Goal: Information Seeking & Learning: Learn about a topic

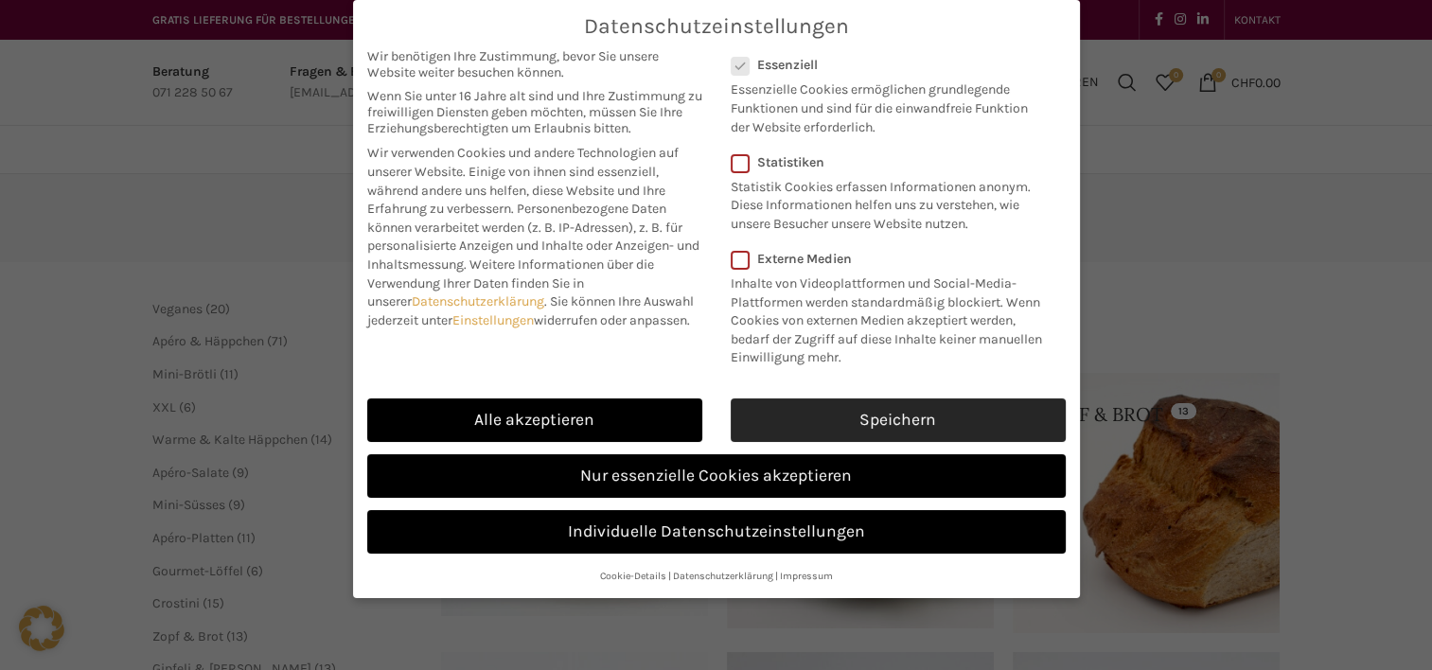
click at [871, 400] on link "Speichern" at bounding box center [897, 420] width 335 height 44
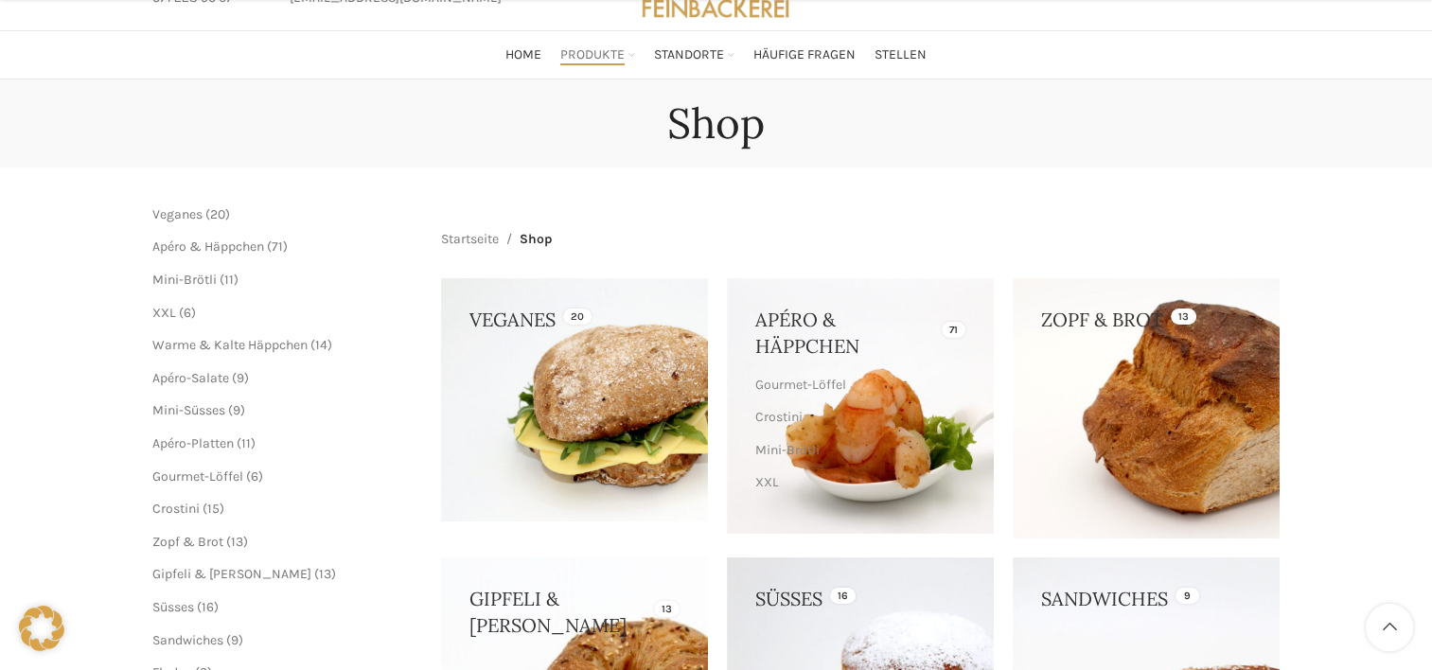
scroll to position [473, 0]
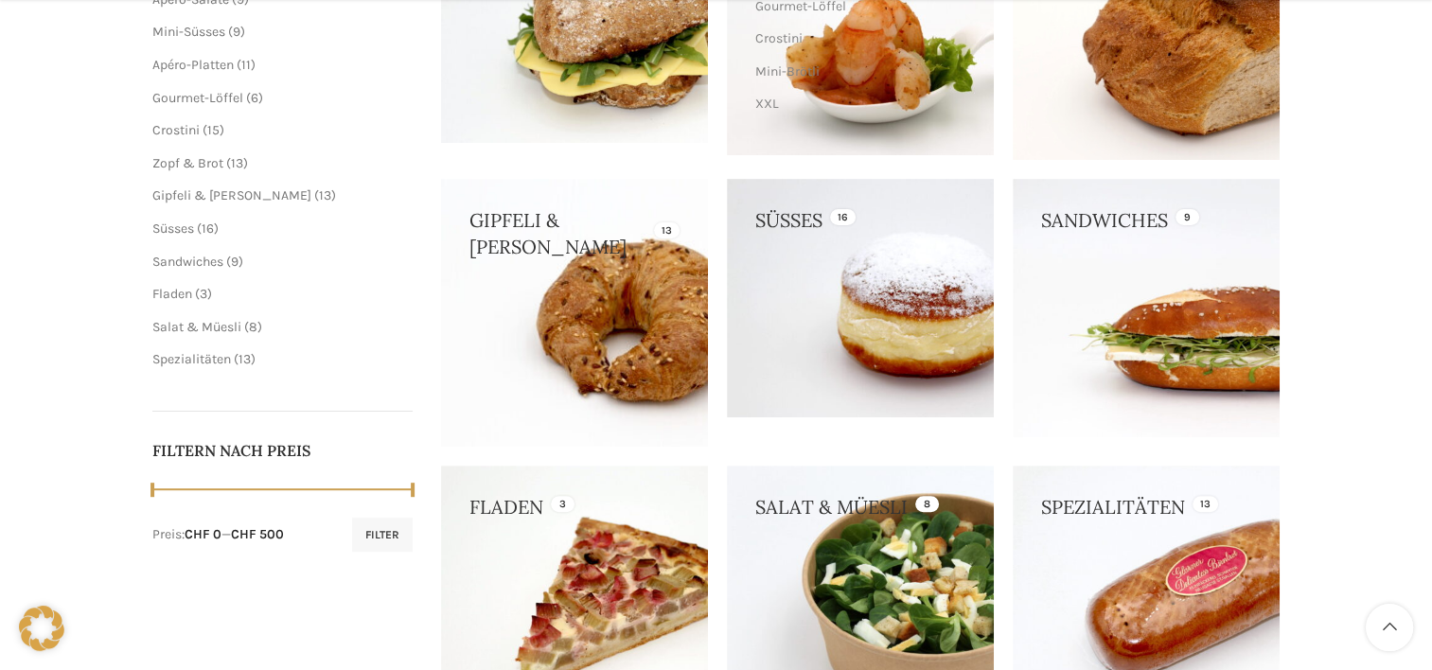
click at [654, 292] on link at bounding box center [574, 312] width 267 height 267
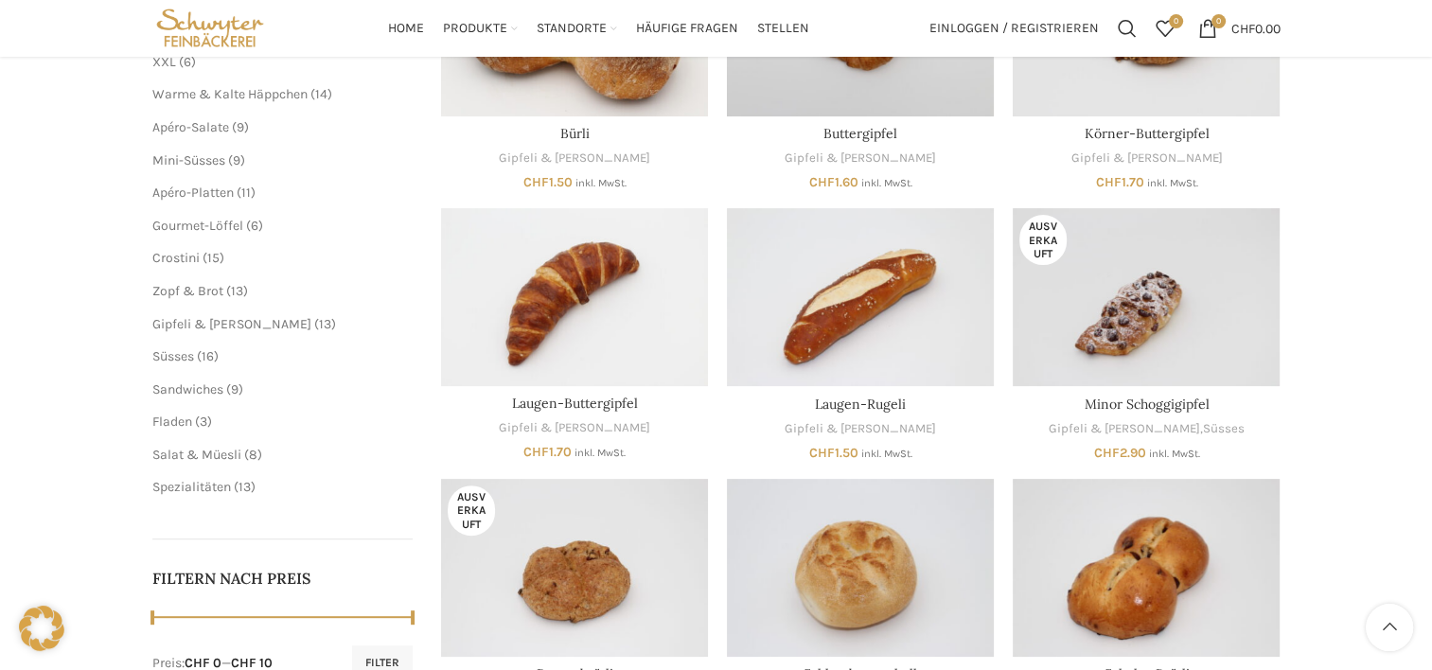
scroll to position [378, 0]
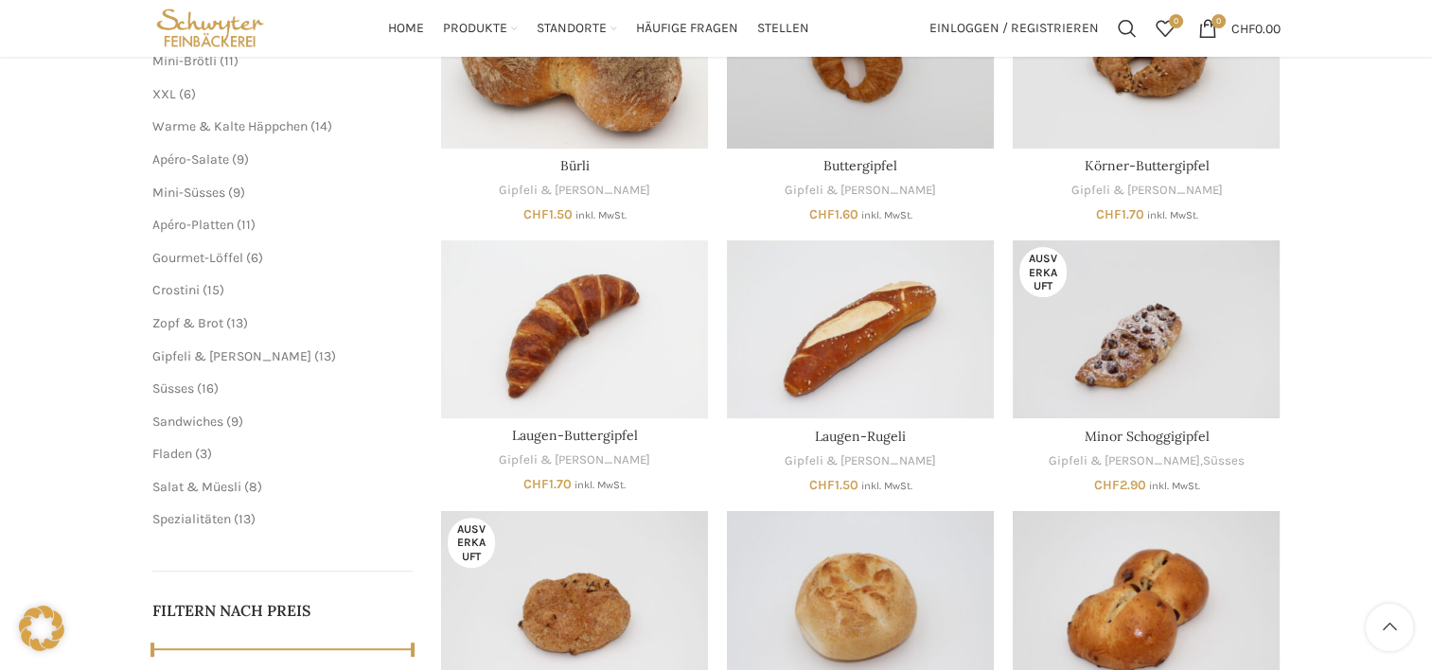
click at [1380, 464] on div "Gipfeli & Brötli Schliessen Geschenkkarte 2 2 Produkte Veganes 20 20 Produkte S…" at bounding box center [716, 467] width 1432 height 1343
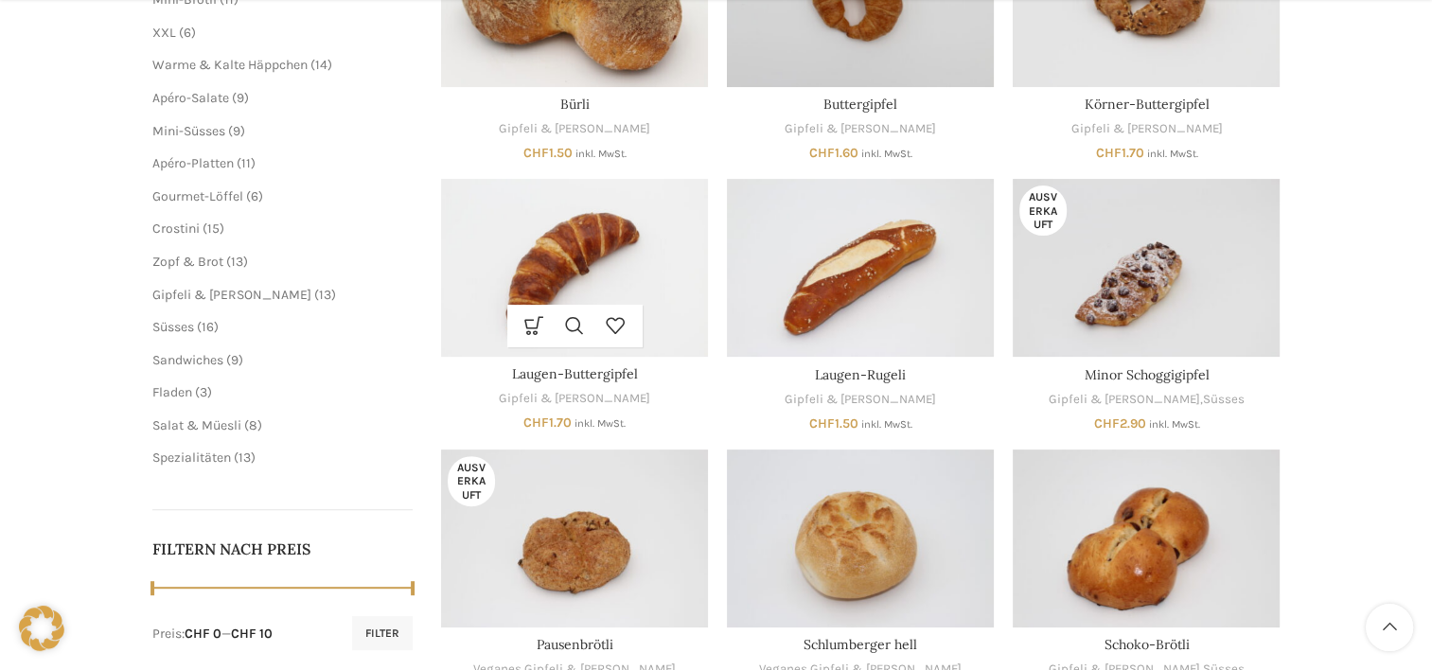
scroll to position [473, 0]
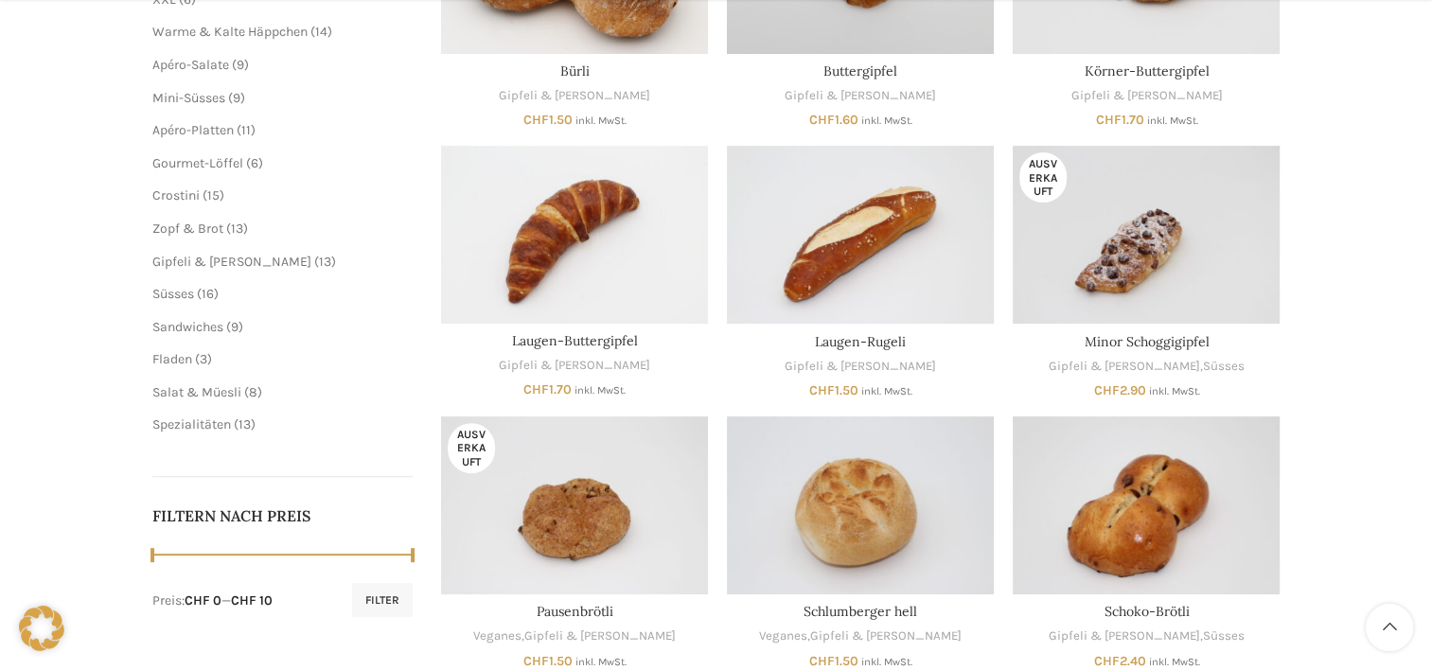
click at [215, 378] on ul "Geschenkkarte 2 2 Produkte Veganes 20 20 Produkte Standard 1 1 Produkt Apéro & …" at bounding box center [282, 130] width 261 height 607
click at [212, 390] on span "Salat & Müesli" at bounding box center [196, 392] width 89 height 16
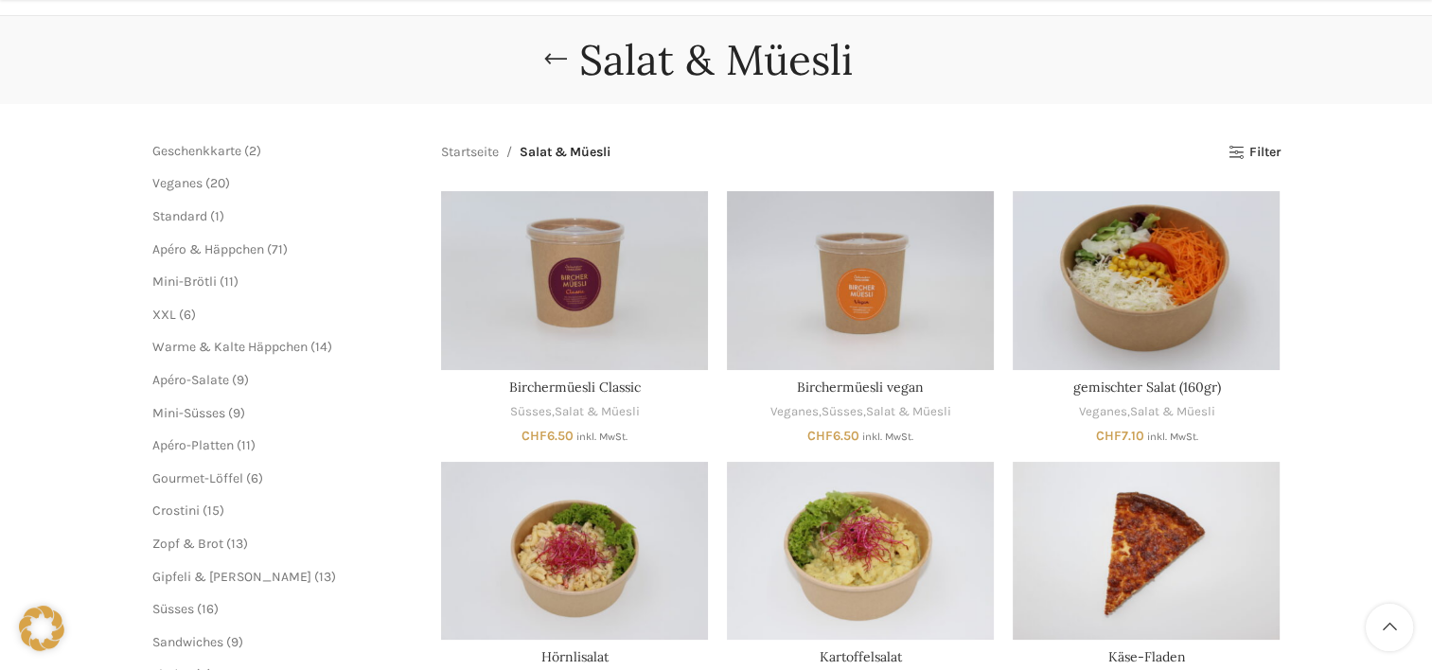
scroll to position [189, 0]
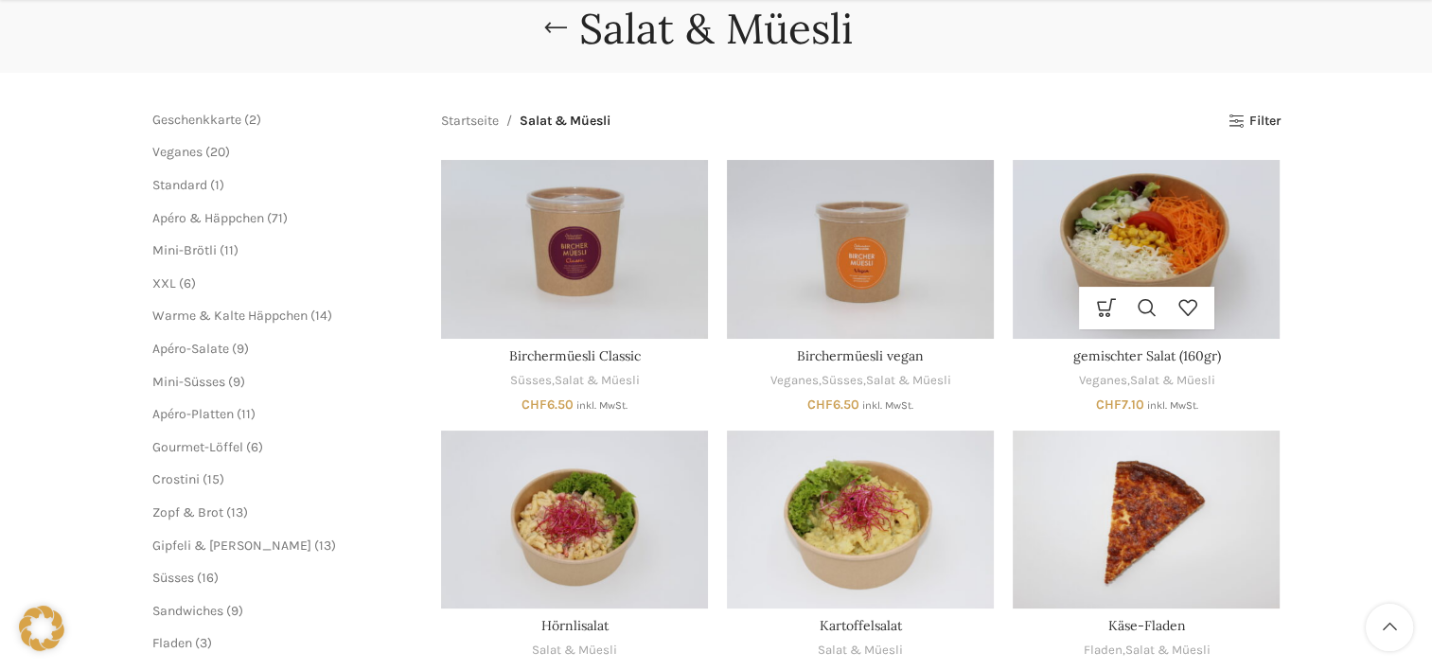
click at [1208, 229] on img "gemischter Salat (160gr)" at bounding box center [1145, 249] width 267 height 178
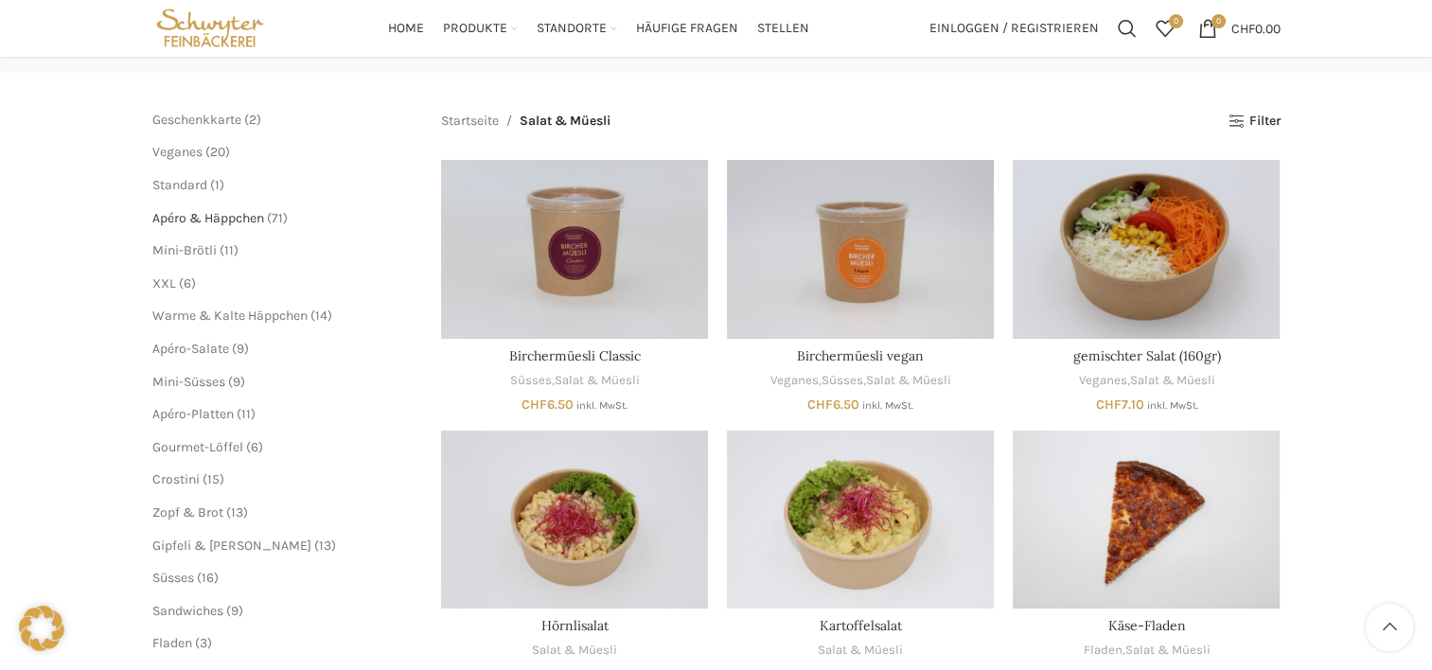
click at [208, 220] on span "Apéro & Häppchen" at bounding box center [208, 218] width 112 height 16
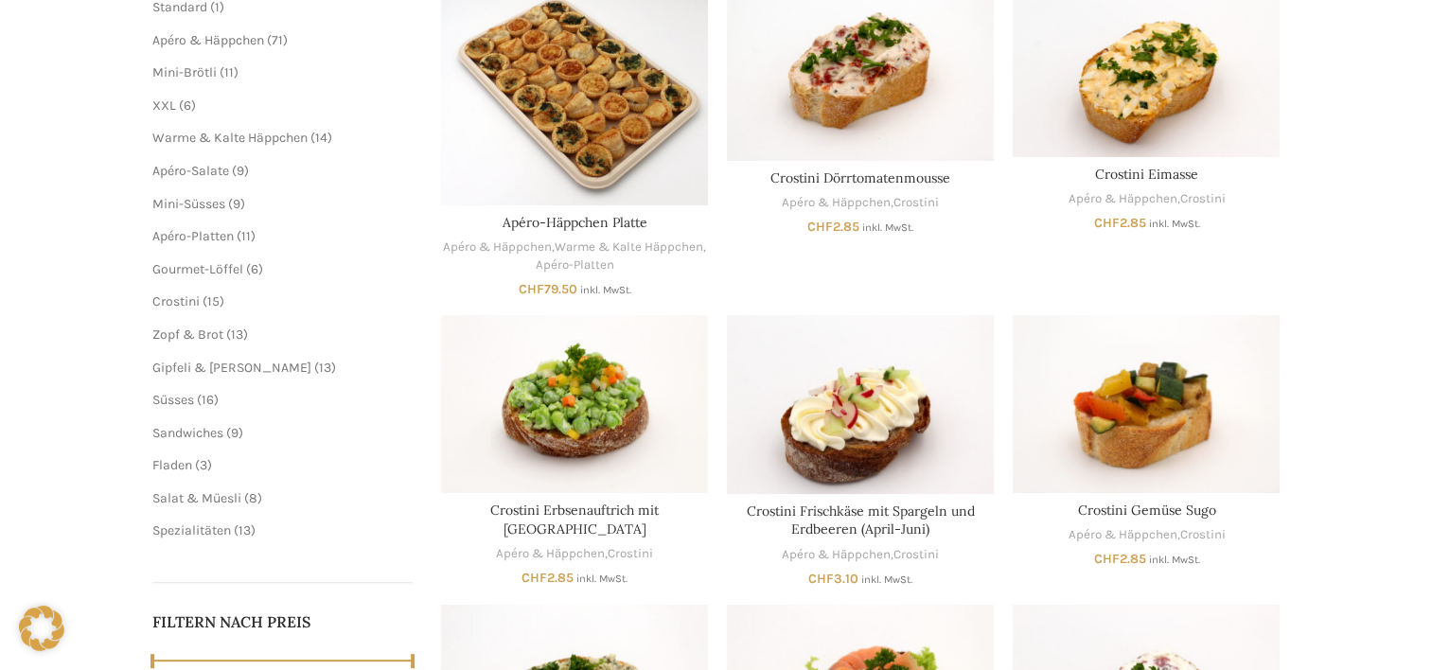
scroll to position [378, 0]
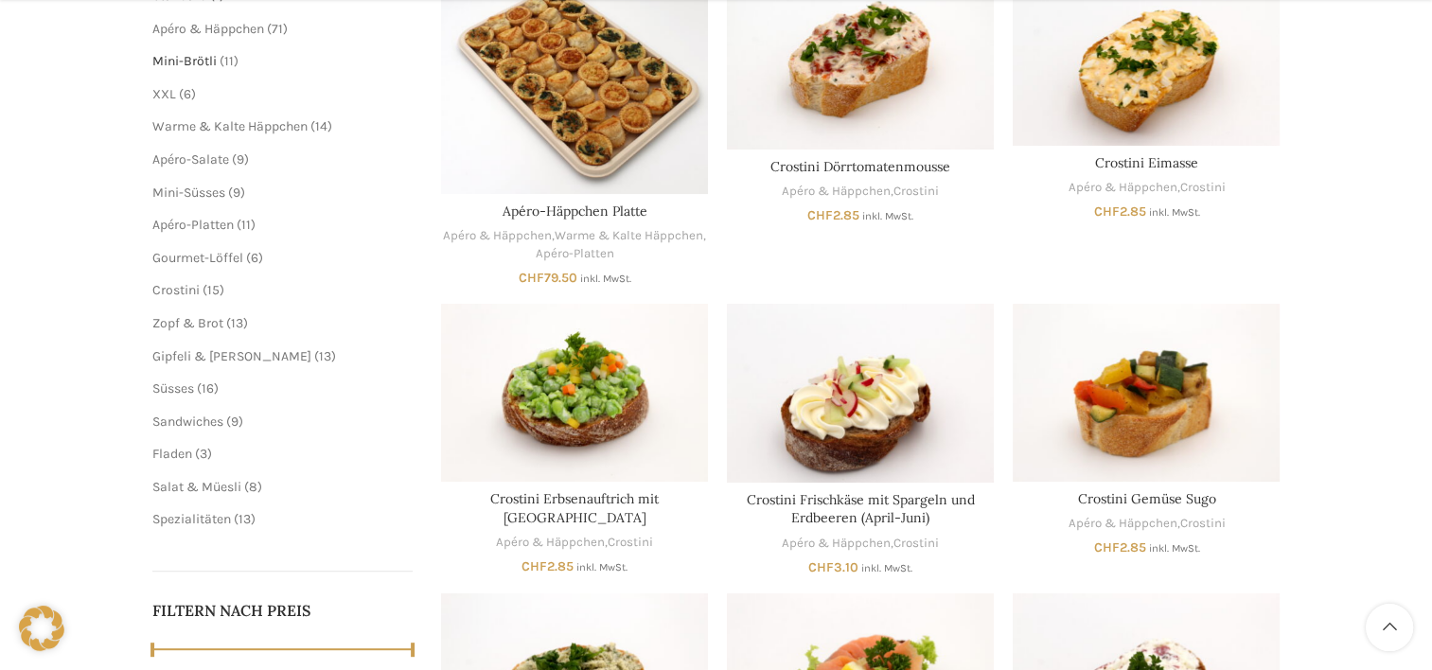
click at [197, 58] on span "Mini-Brötli" at bounding box center [184, 61] width 64 height 16
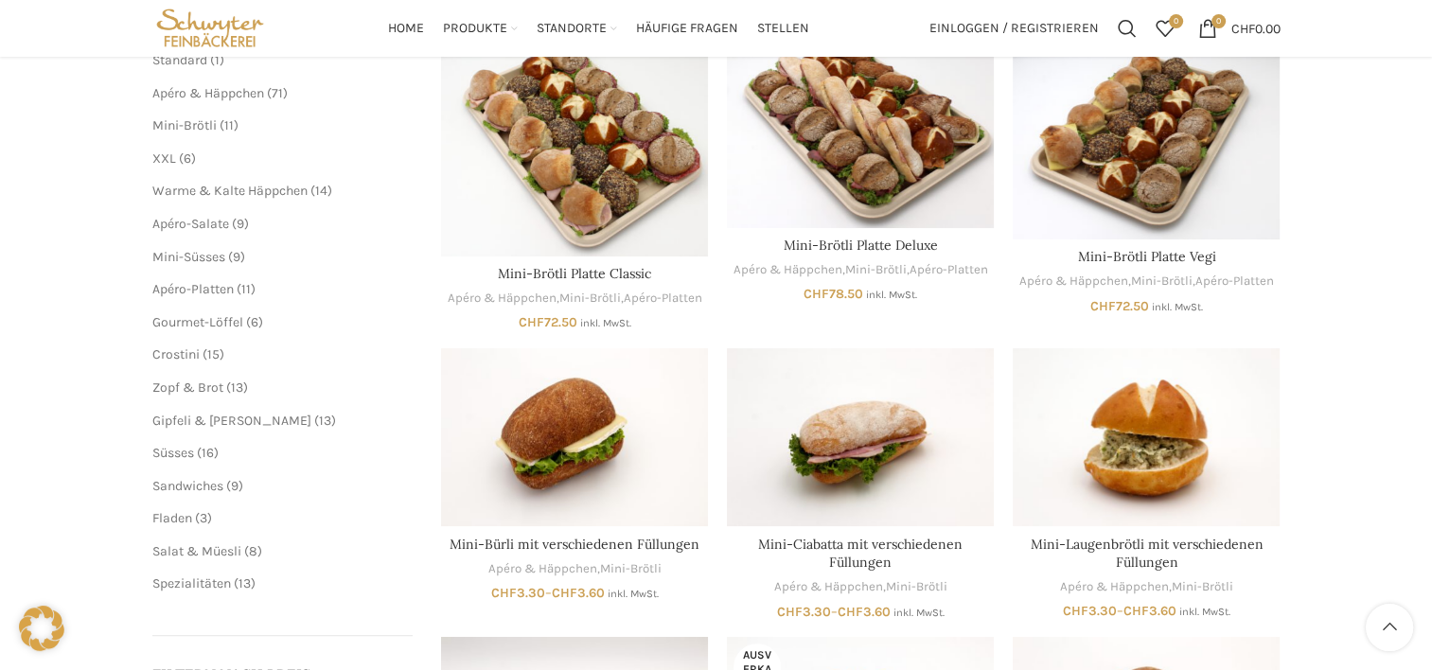
scroll to position [284, 0]
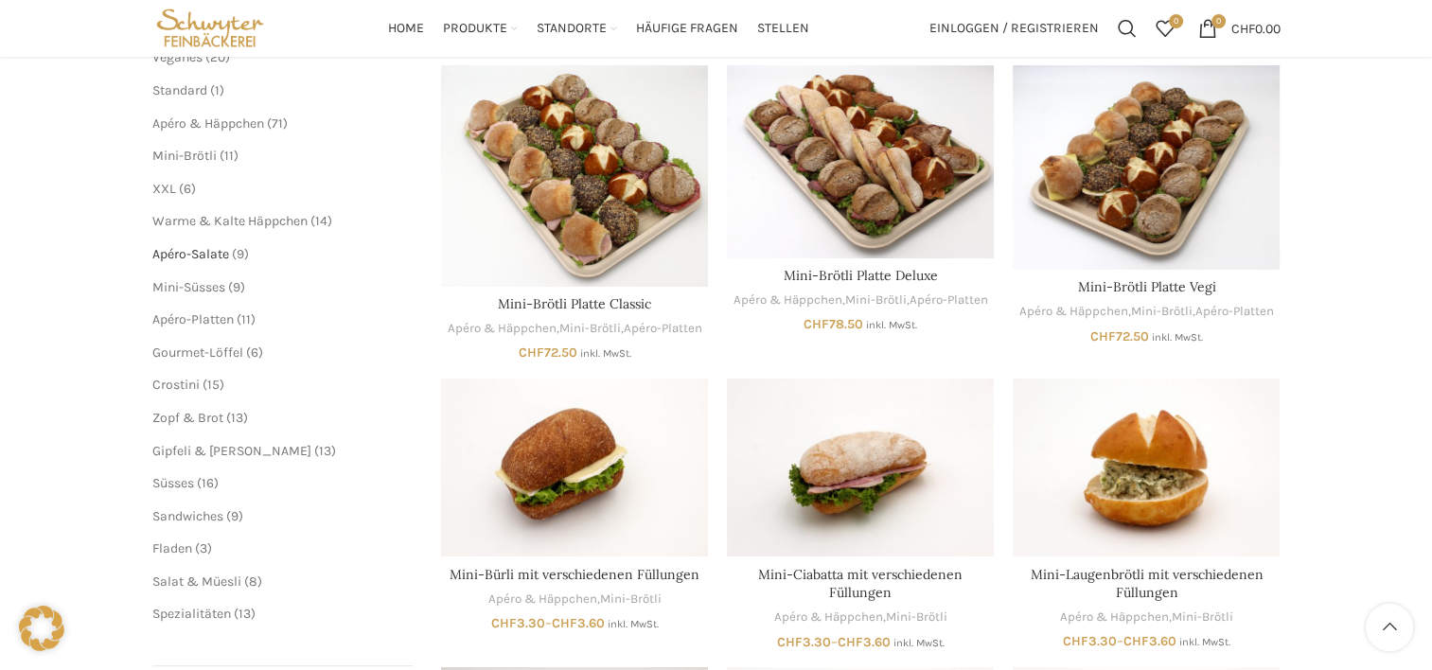
click at [207, 255] on span "Apéro-Salate" at bounding box center [190, 254] width 77 height 16
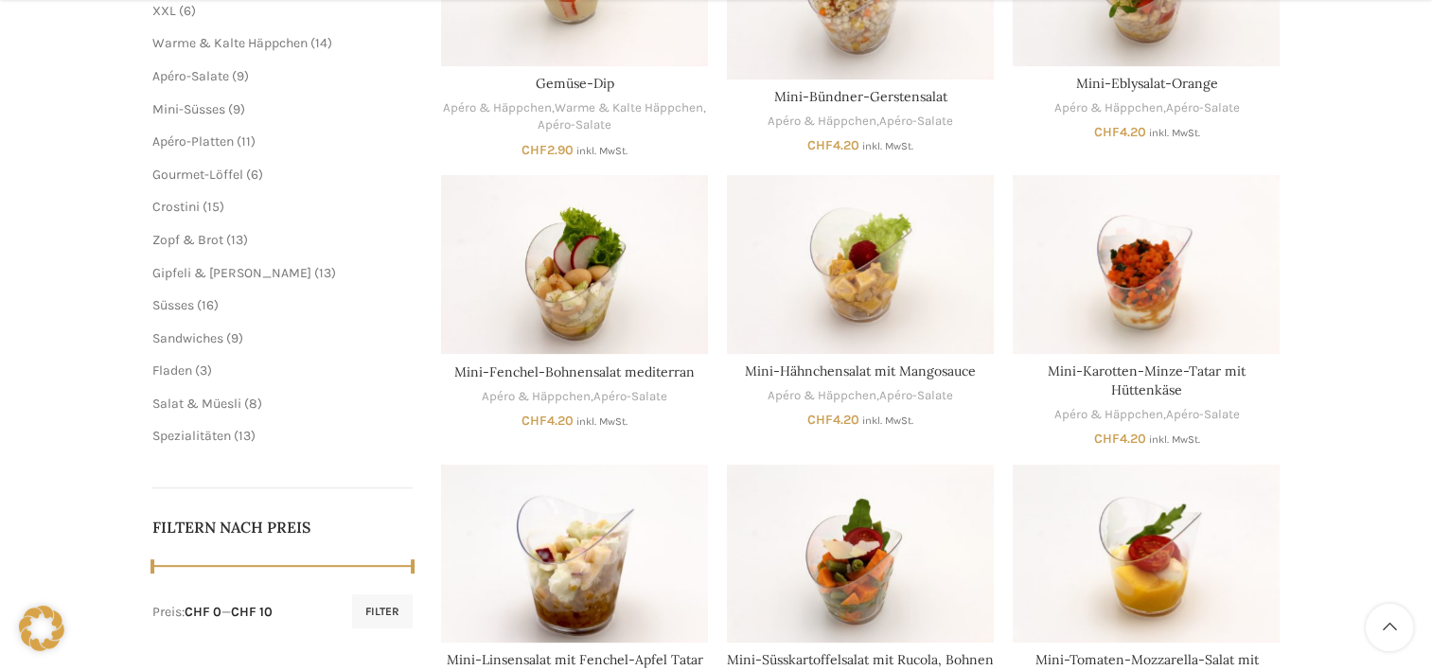
scroll to position [473, 0]
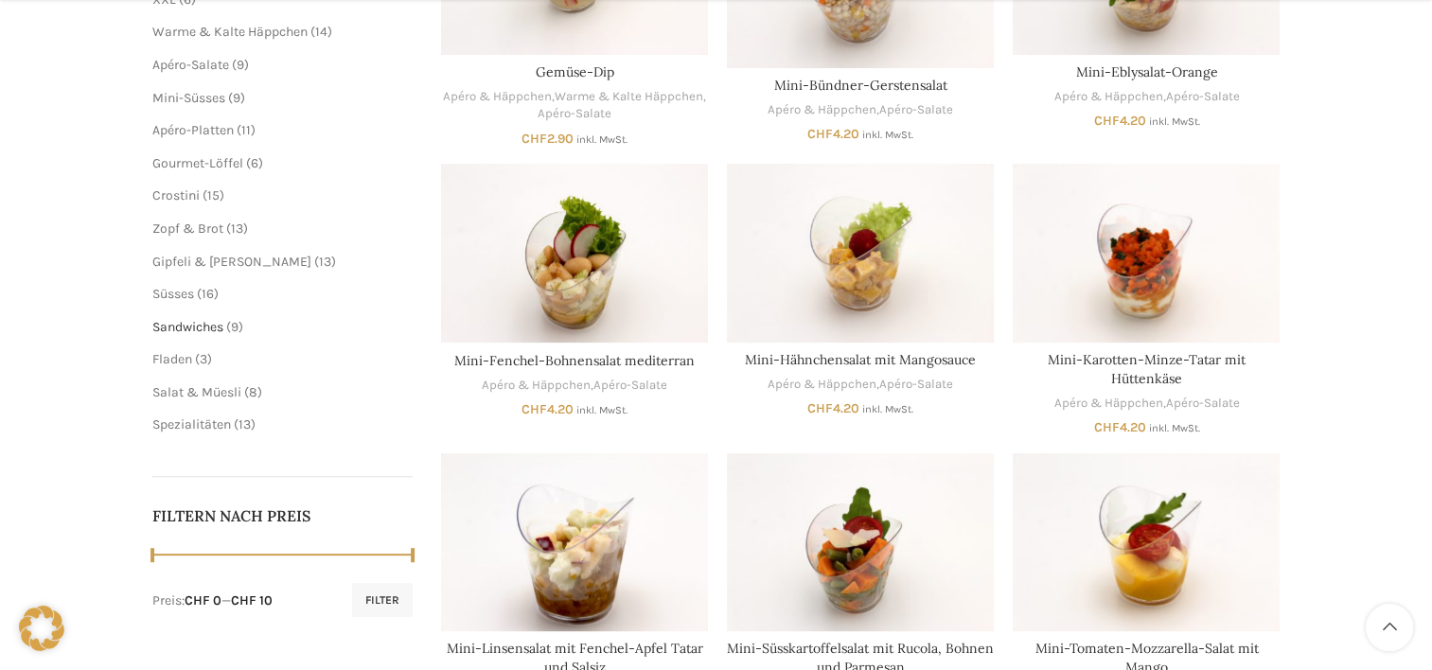
click at [202, 322] on span "Sandwiches" at bounding box center [187, 327] width 71 height 16
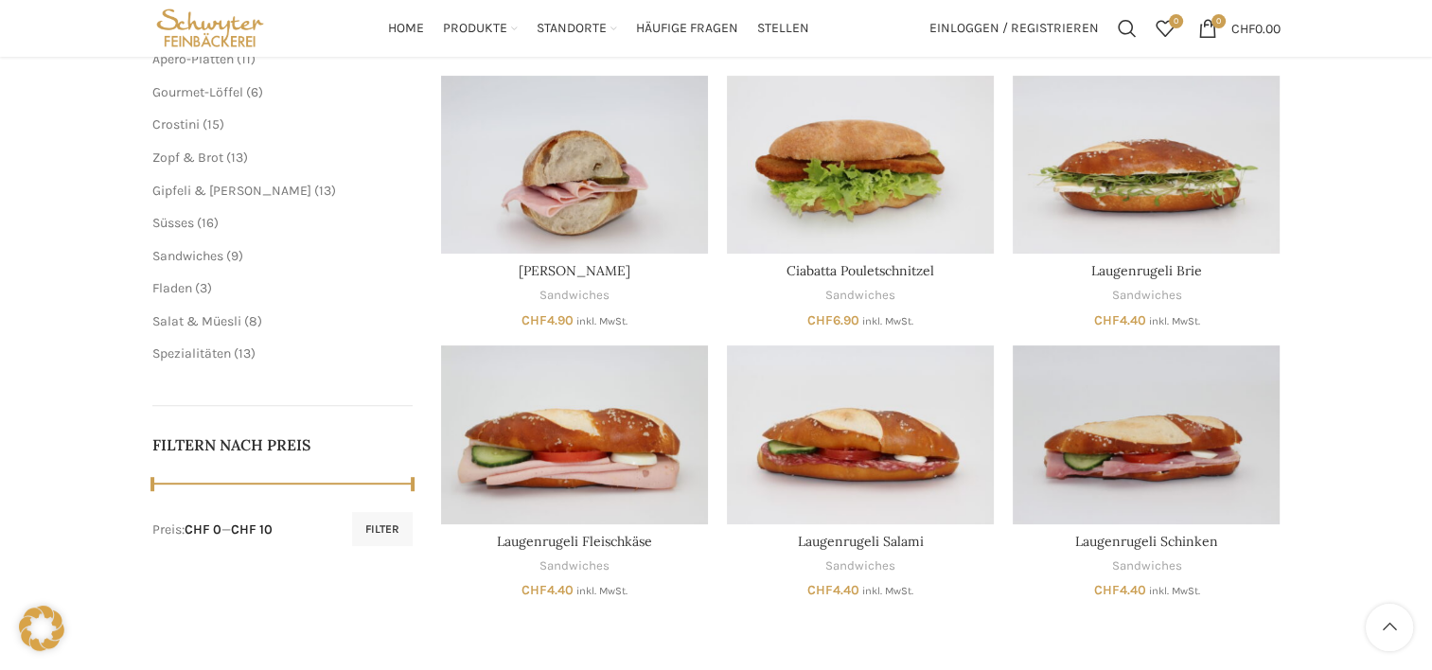
scroll to position [378, 0]
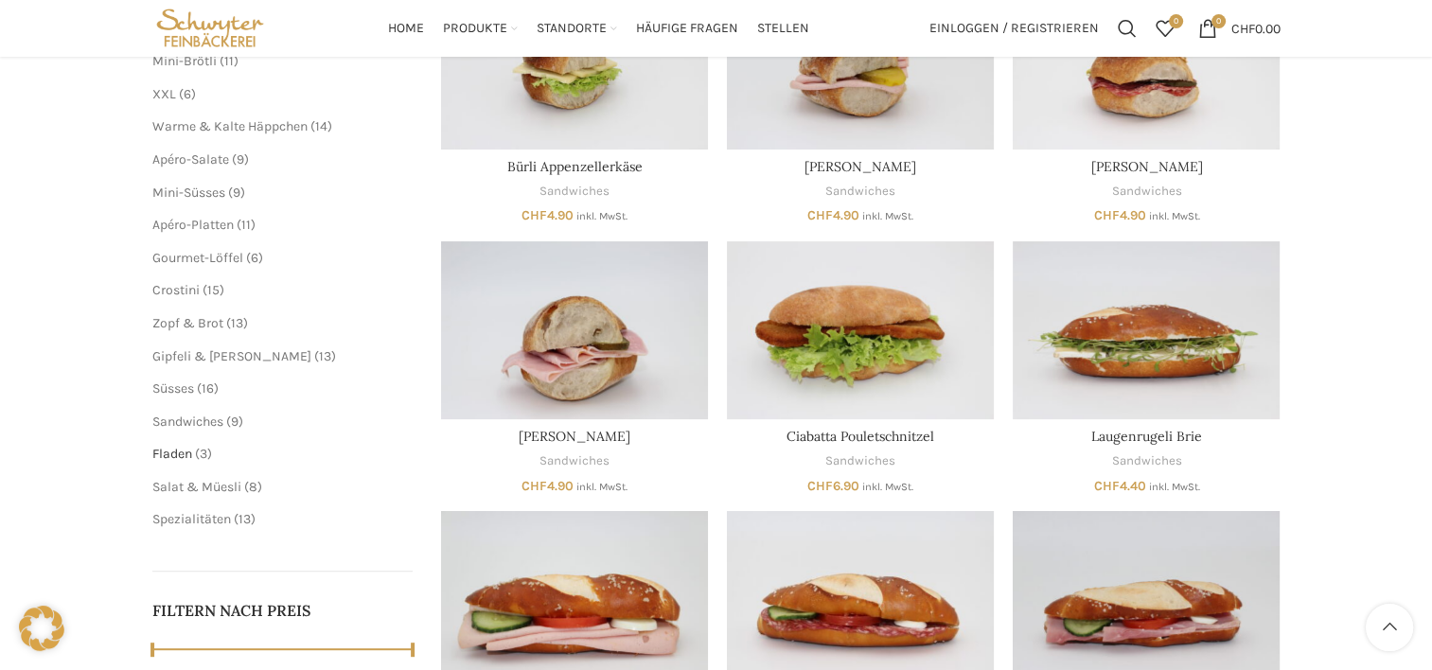
click at [180, 450] on span "Fladen" at bounding box center [172, 454] width 40 height 16
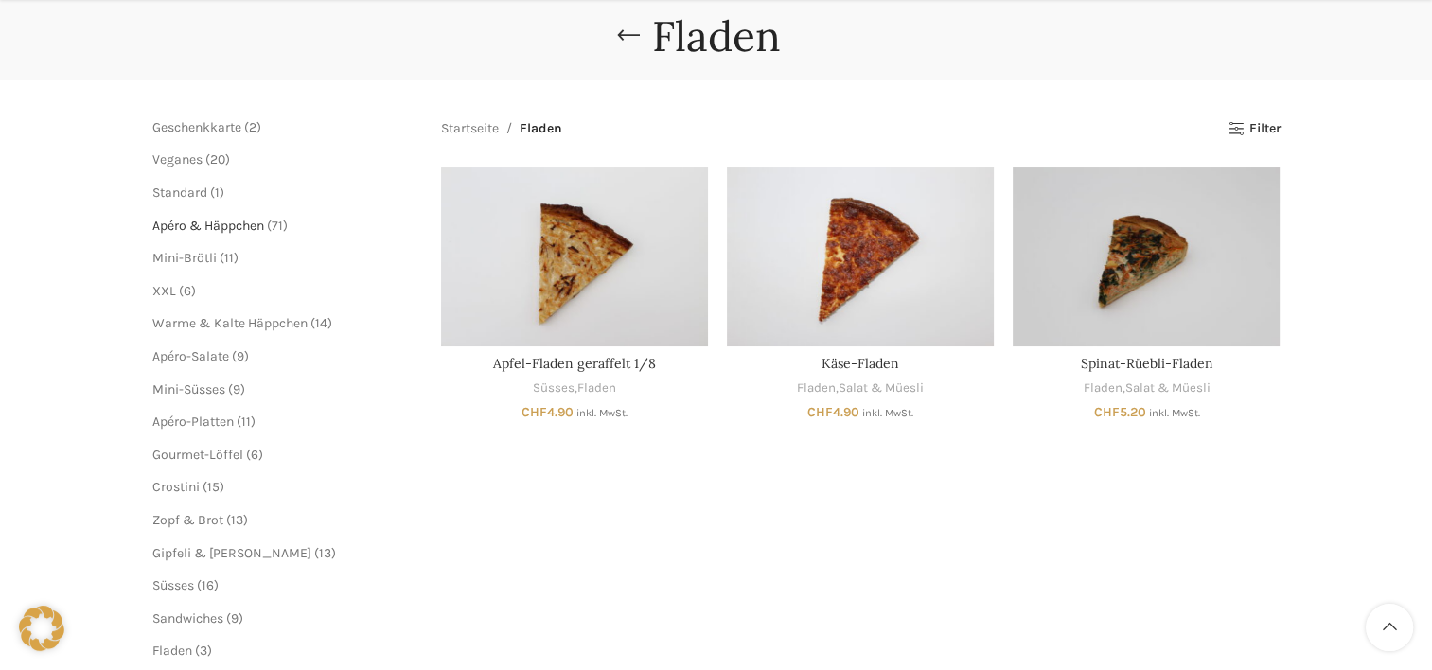
scroll to position [189, 0]
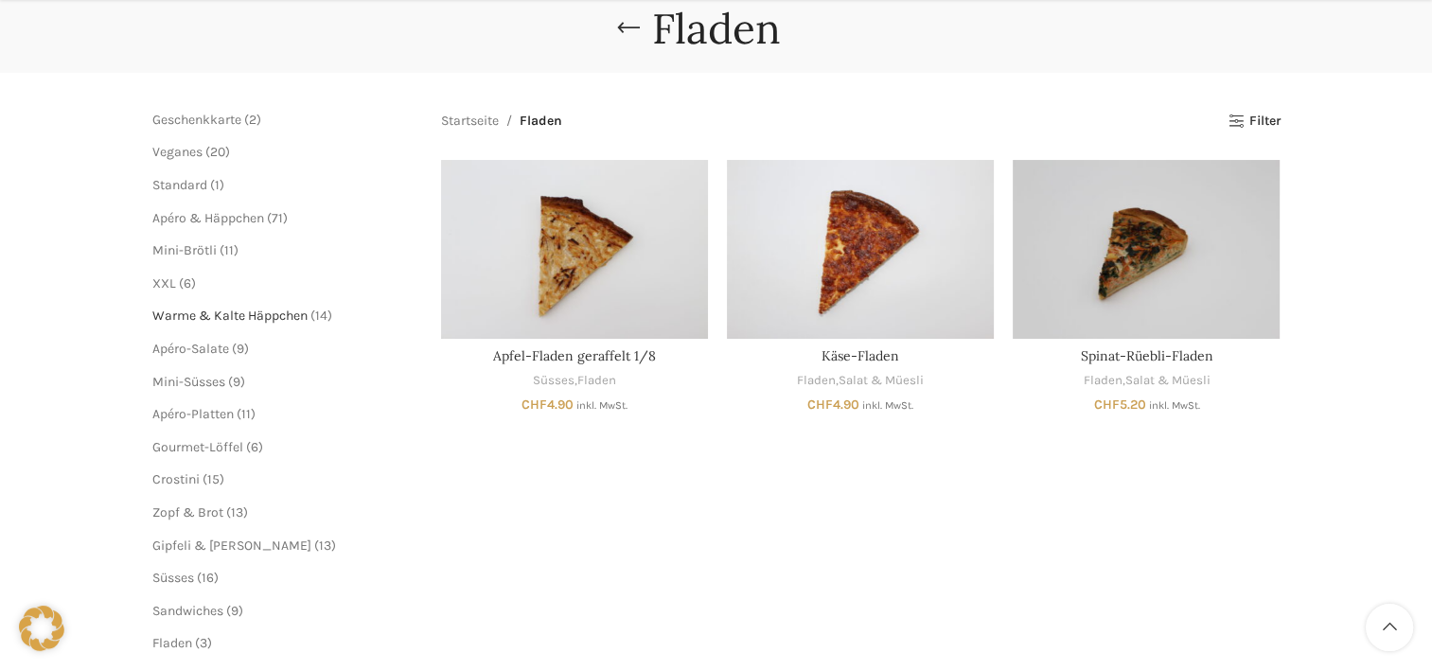
click at [205, 322] on span "Warme & Kalte Häppchen" at bounding box center [229, 316] width 155 height 16
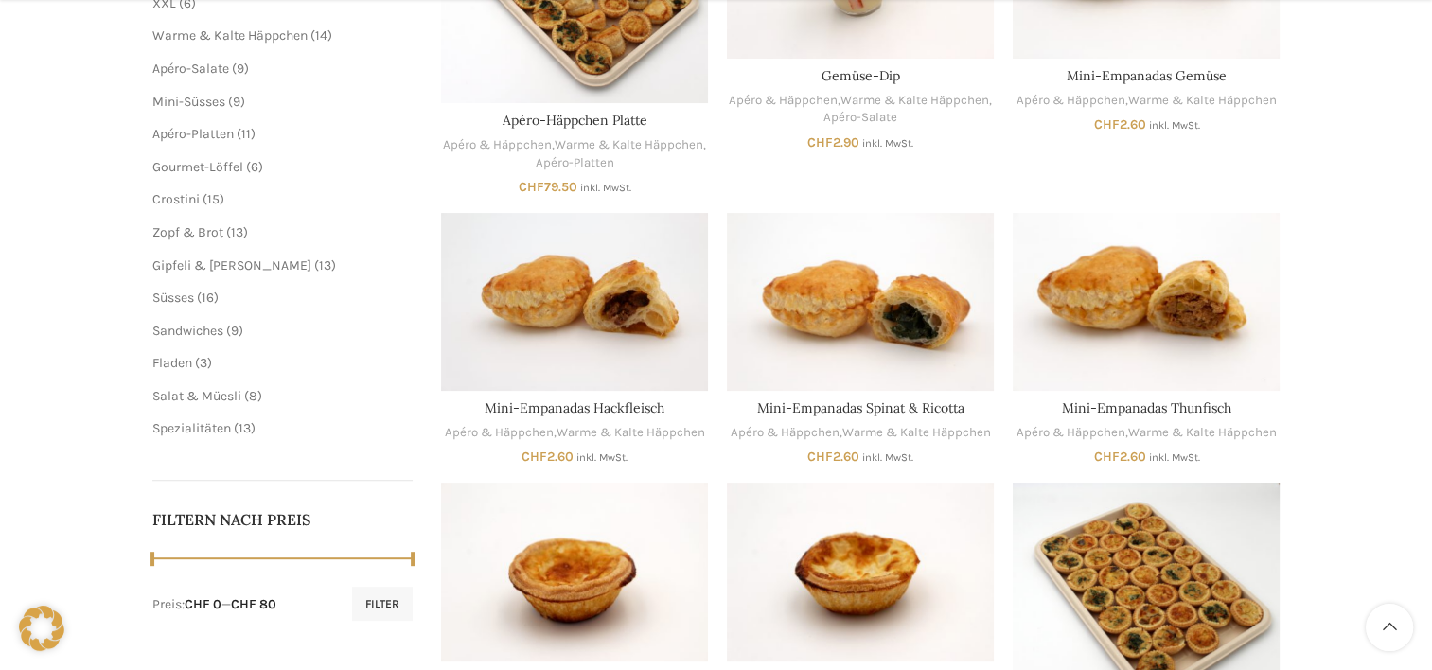
scroll to position [473, 0]
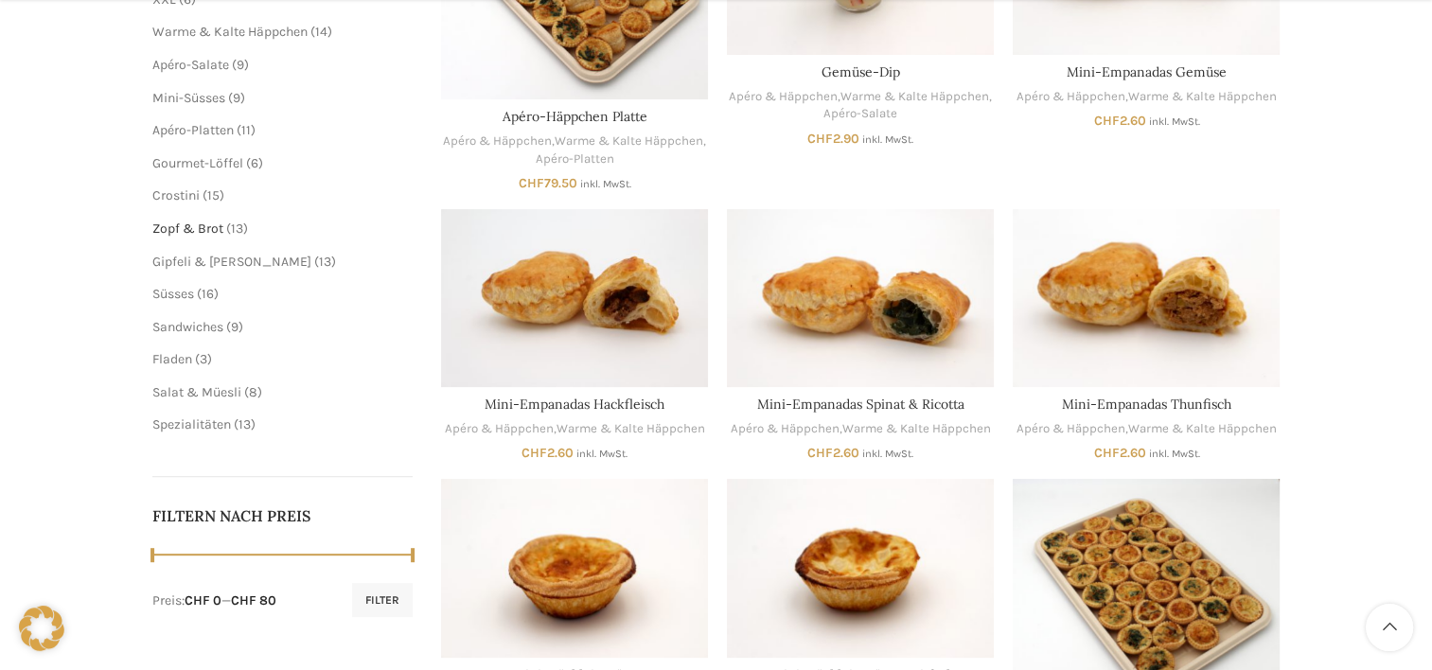
click at [200, 225] on span "Zopf & Brot" at bounding box center [187, 228] width 71 height 16
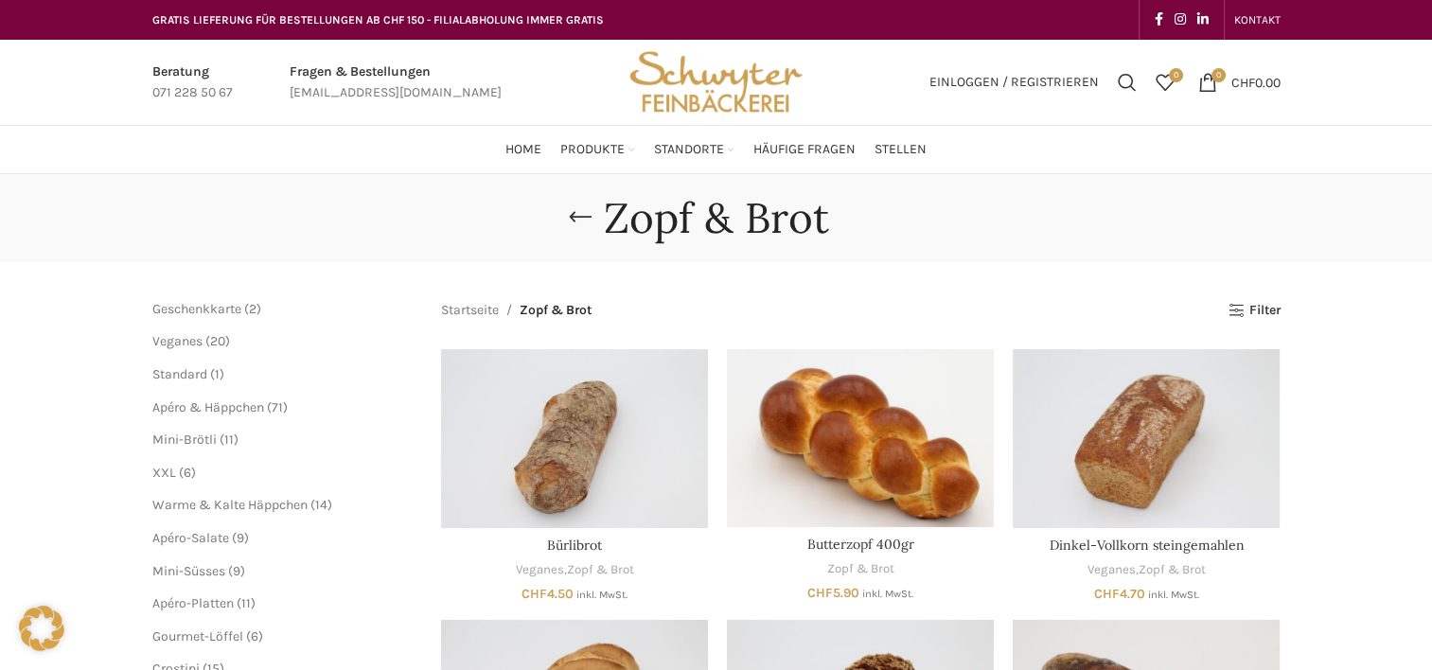
scroll to position [473, 0]
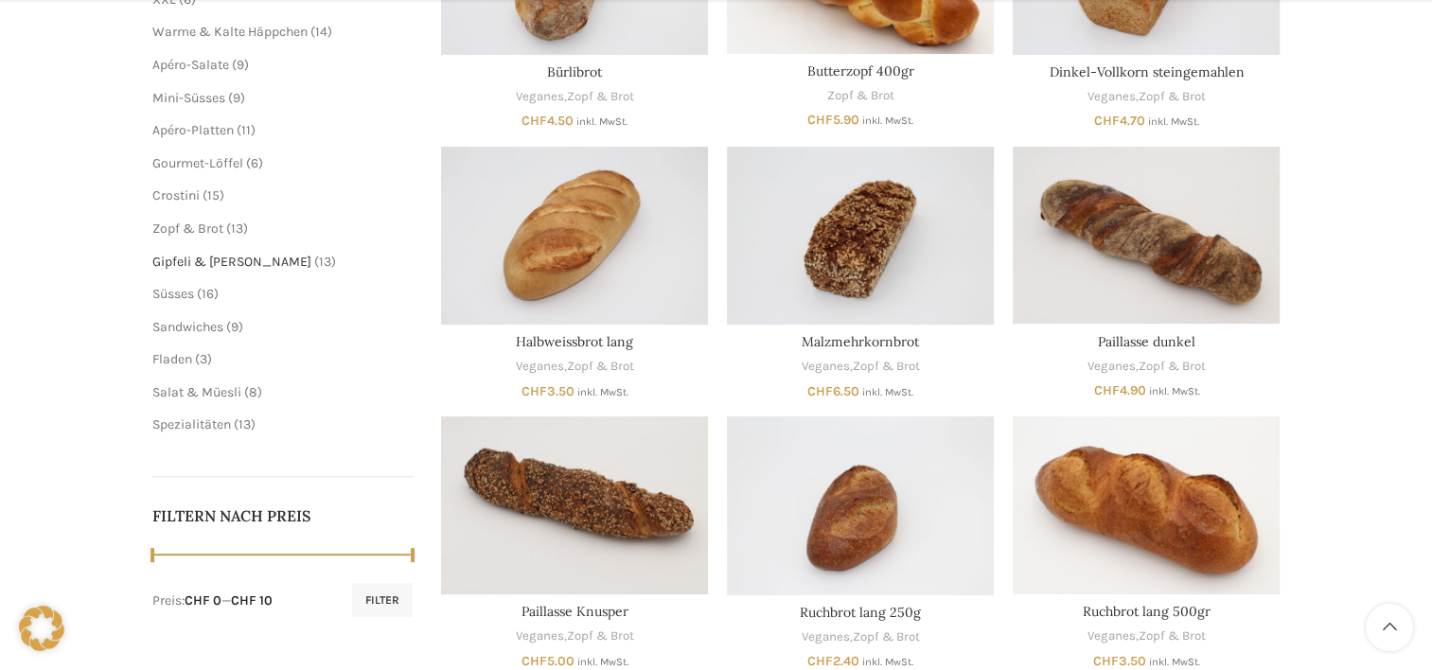
click at [196, 265] on span "Gipfeli & [PERSON_NAME]" at bounding box center [231, 262] width 159 height 16
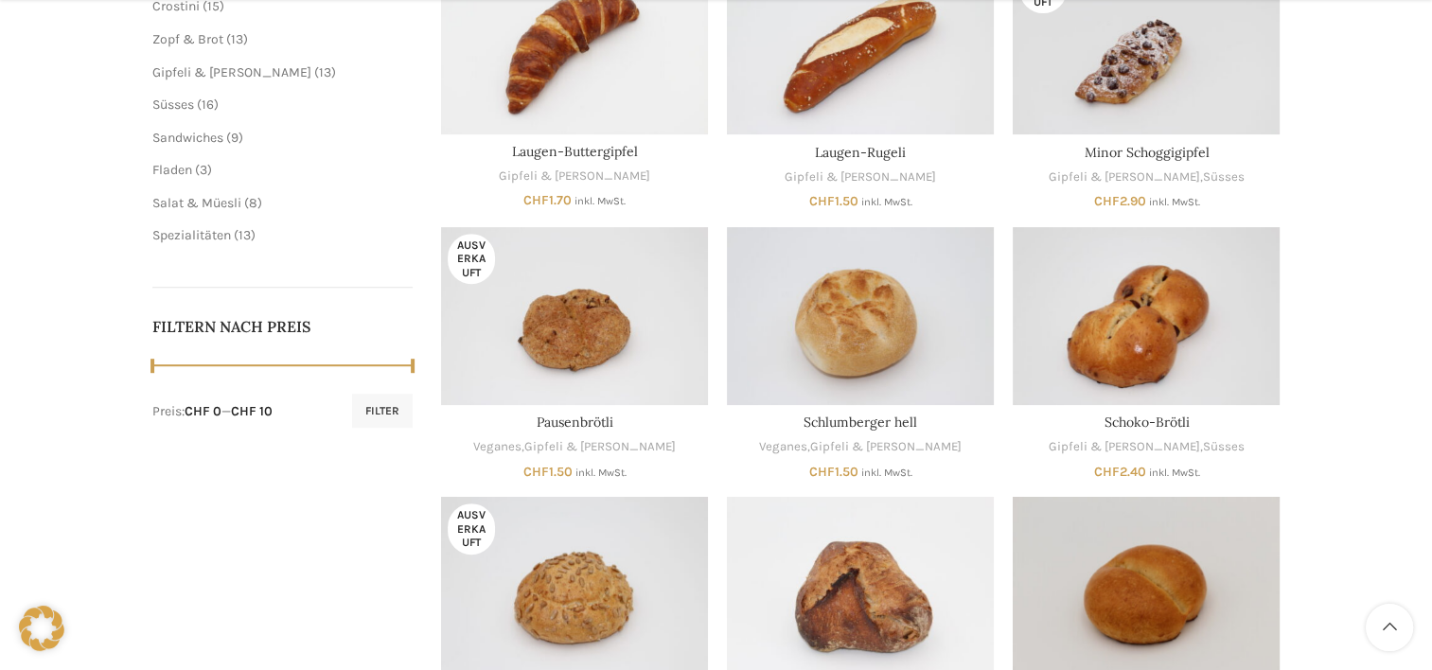
scroll to position [1230, 0]
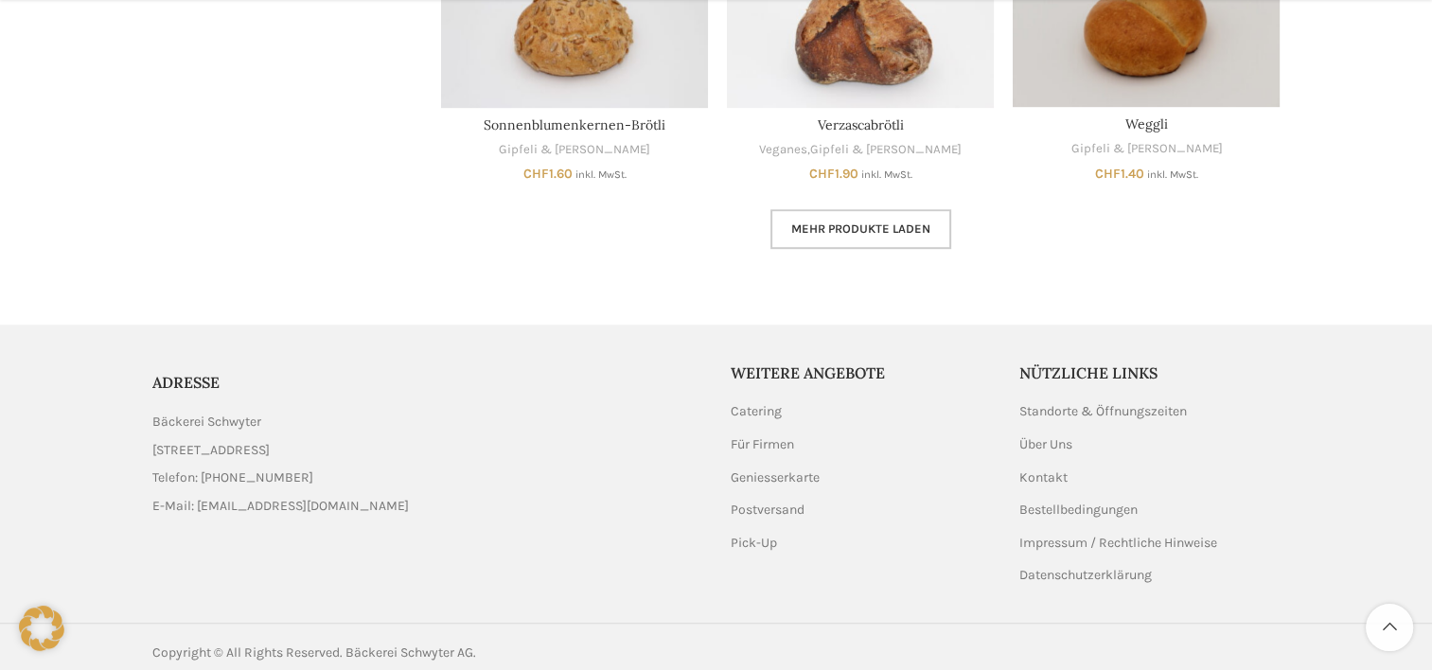
click at [828, 236] on link "Mehr Produkte laden" at bounding box center [860, 229] width 181 height 40
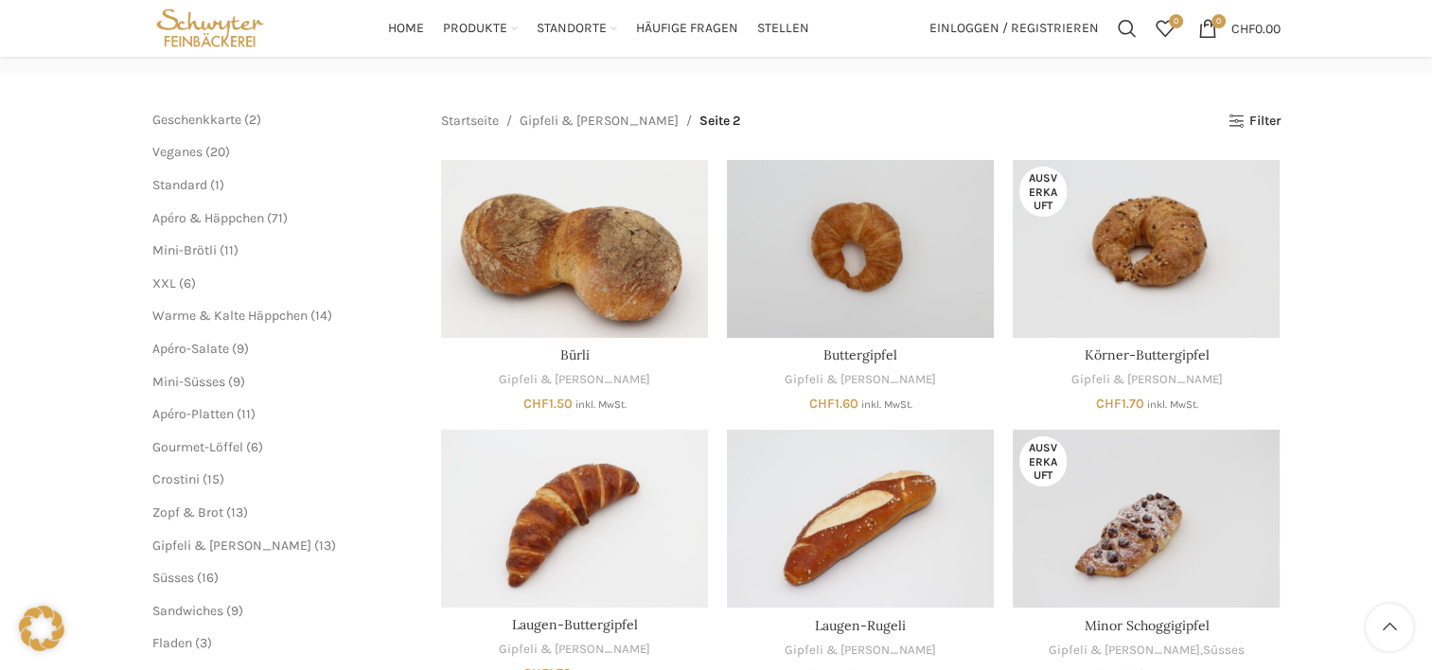
scroll to position [378, 0]
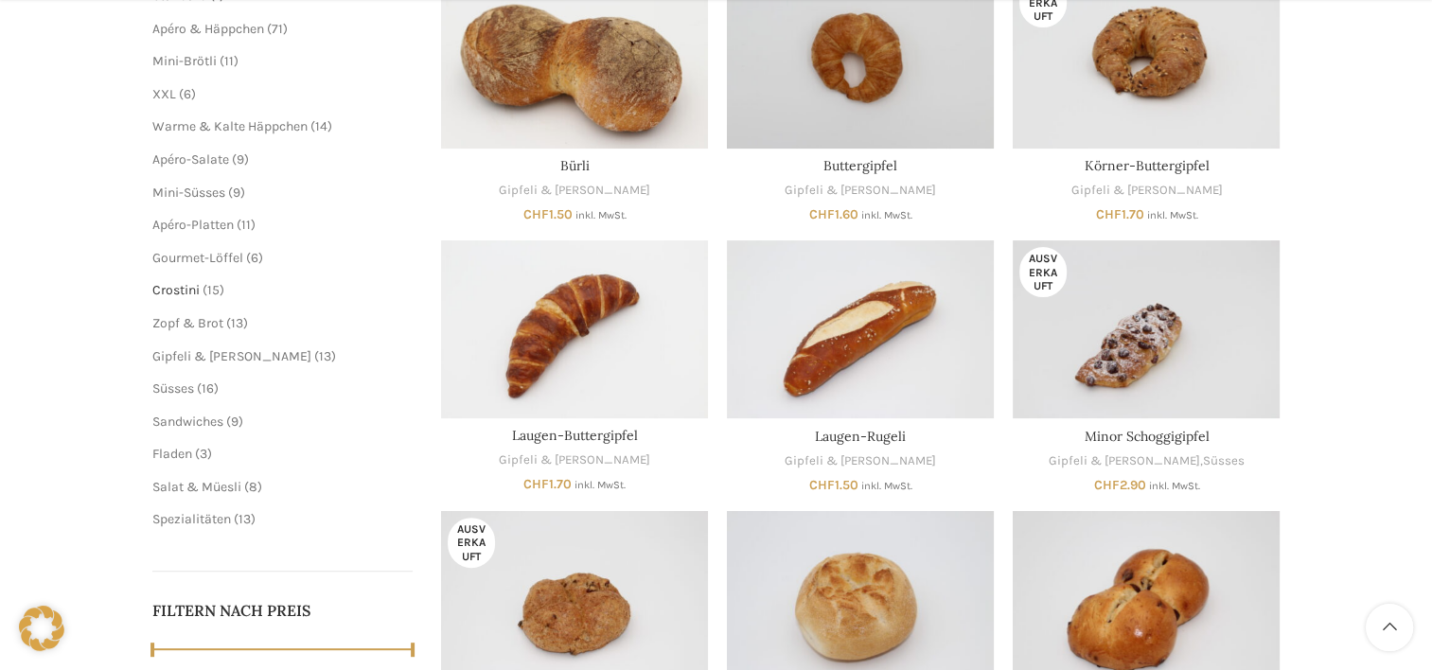
click at [193, 290] on span "Crostini" at bounding box center [175, 290] width 47 height 16
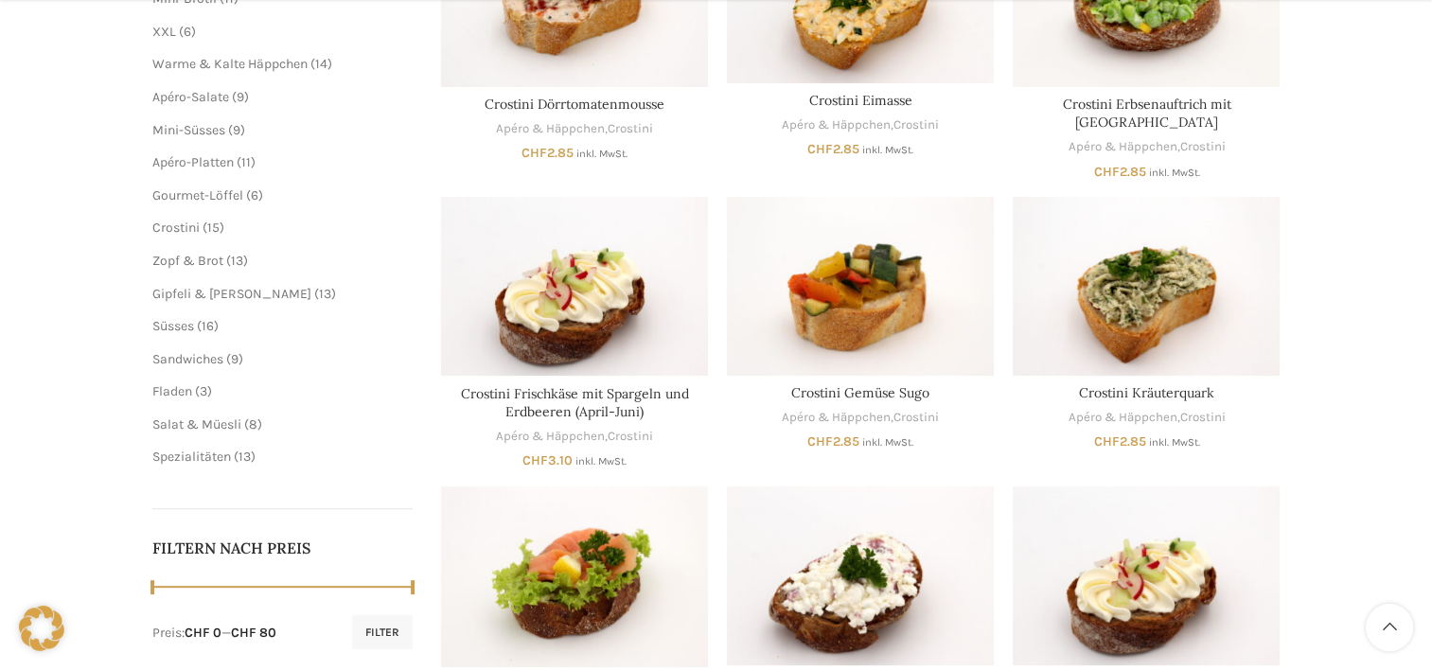
scroll to position [473, 0]
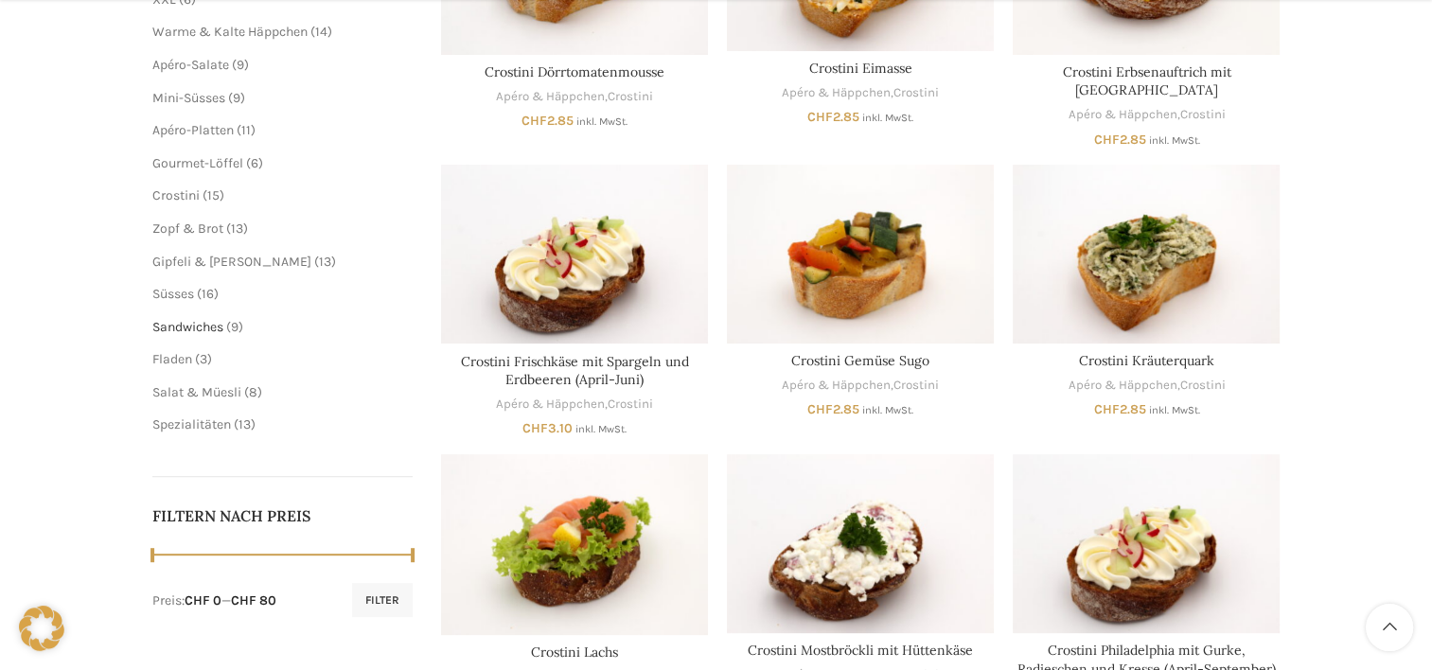
click at [181, 326] on span "Sandwiches" at bounding box center [187, 327] width 71 height 16
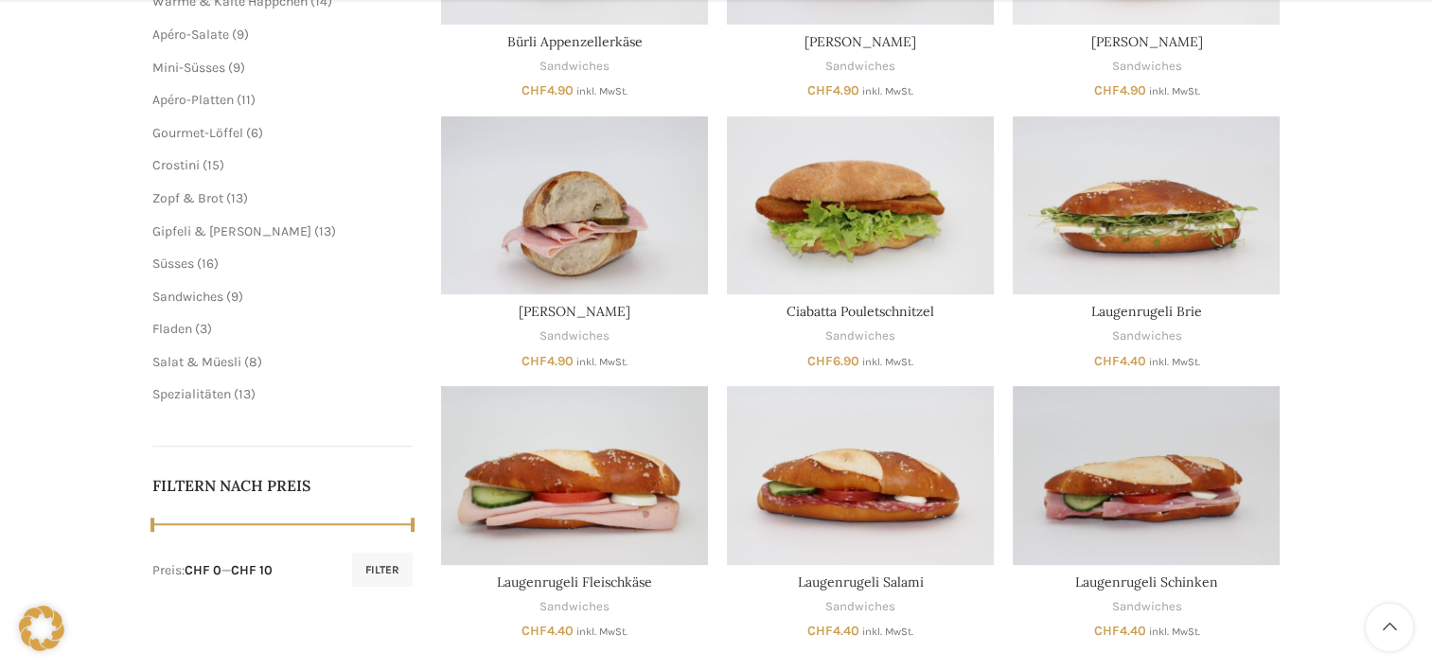
scroll to position [378, 0]
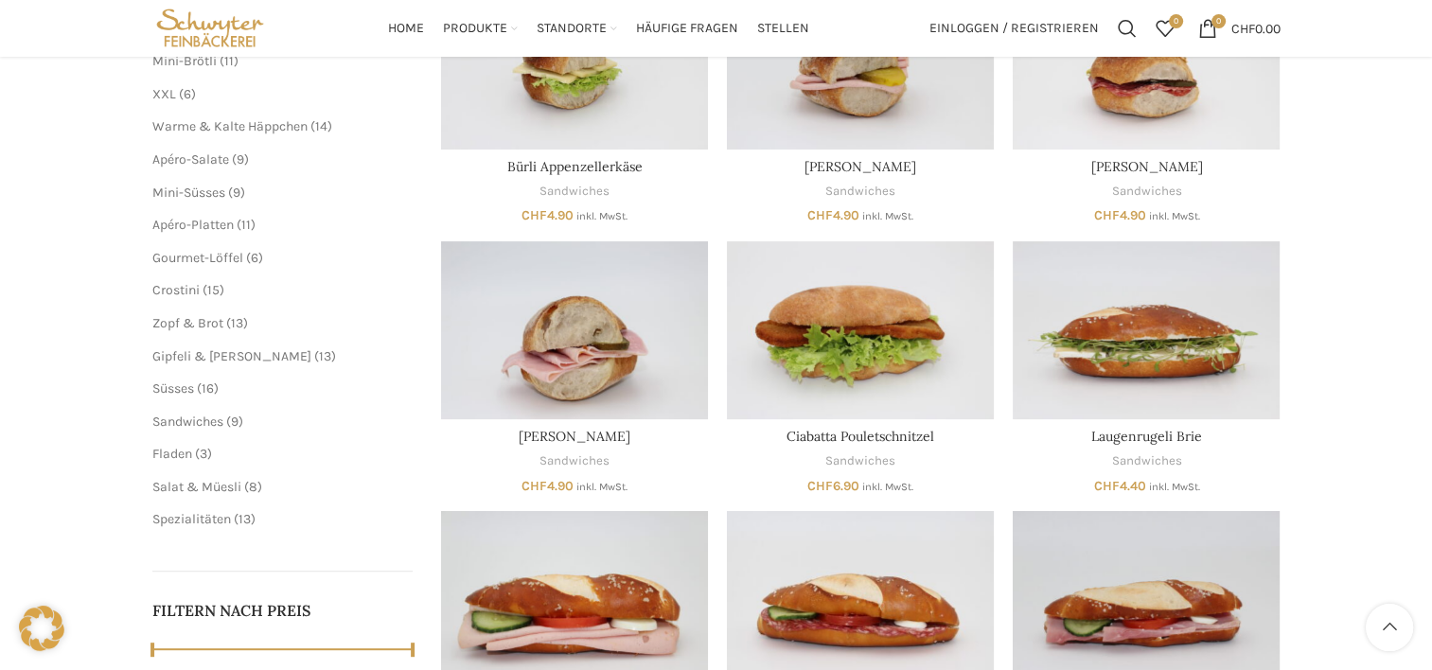
drag, startPoint x: 1316, startPoint y: 263, endPoint x: 1444, endPoint y: 283, distance: 129.3
click at [1322, 263] on div "Sandwiches [GEOGRAPHIC_DATA] Geschenkkarte 2 2 Produkte Veganes 20 20 Produkte …" at bounding box center [716, 298] width 1432 height 1005
click at [182, 489] on span "Salat & Müesli" at bounding box center [196, 487] width 89 height 16
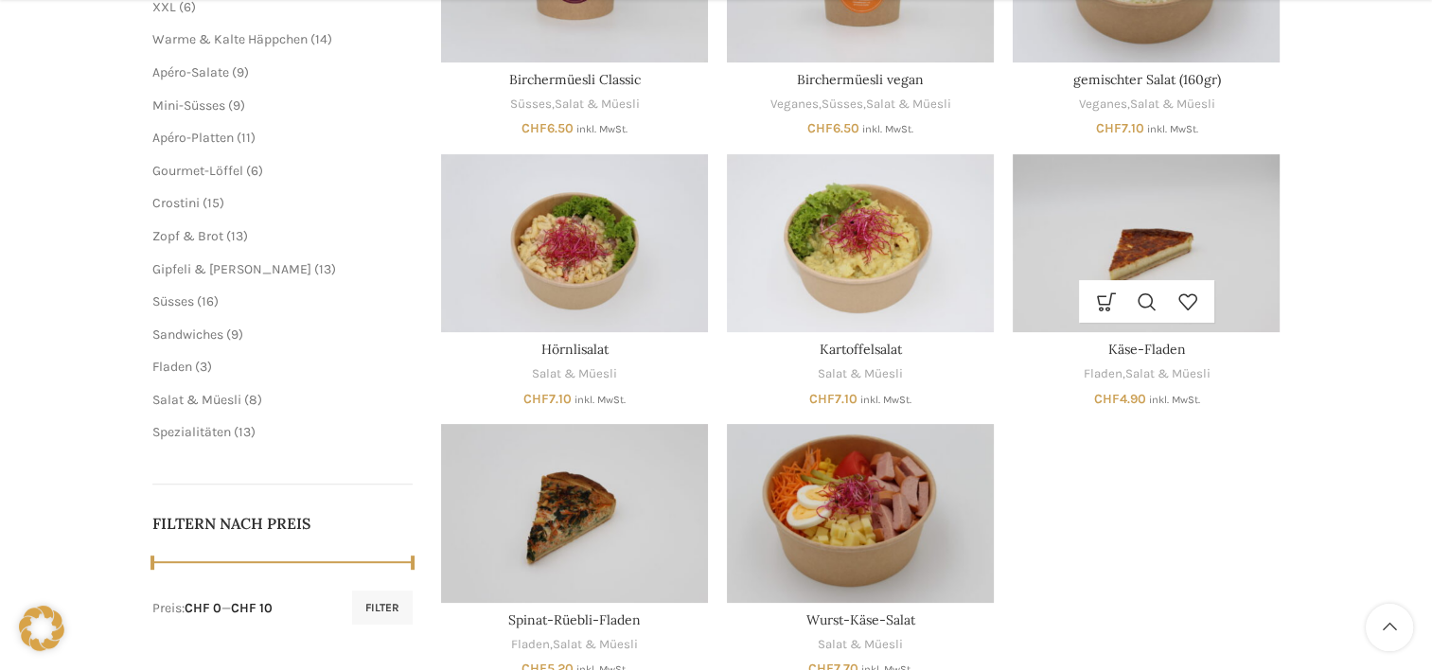
scroll to position [473, 0]
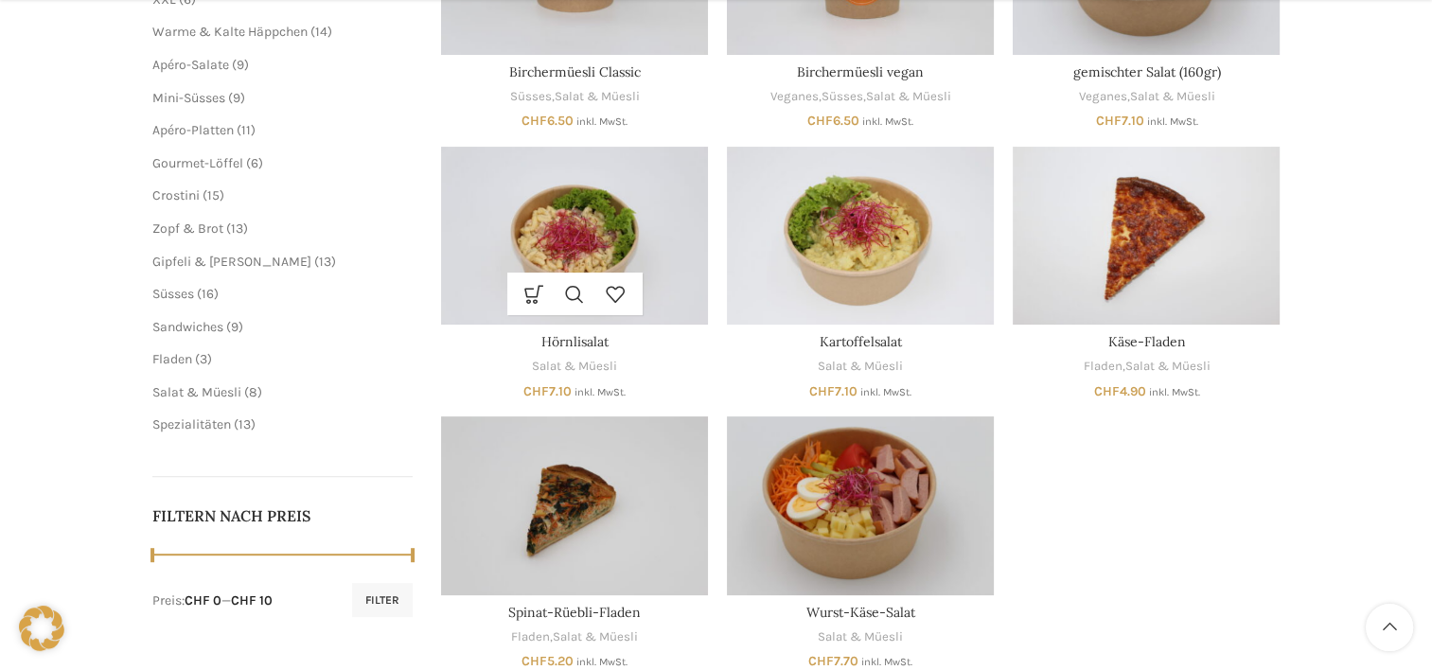
click at [527, 193] on img "Hörnlisalat" at bounding box center [574, 236] width 267 height 178
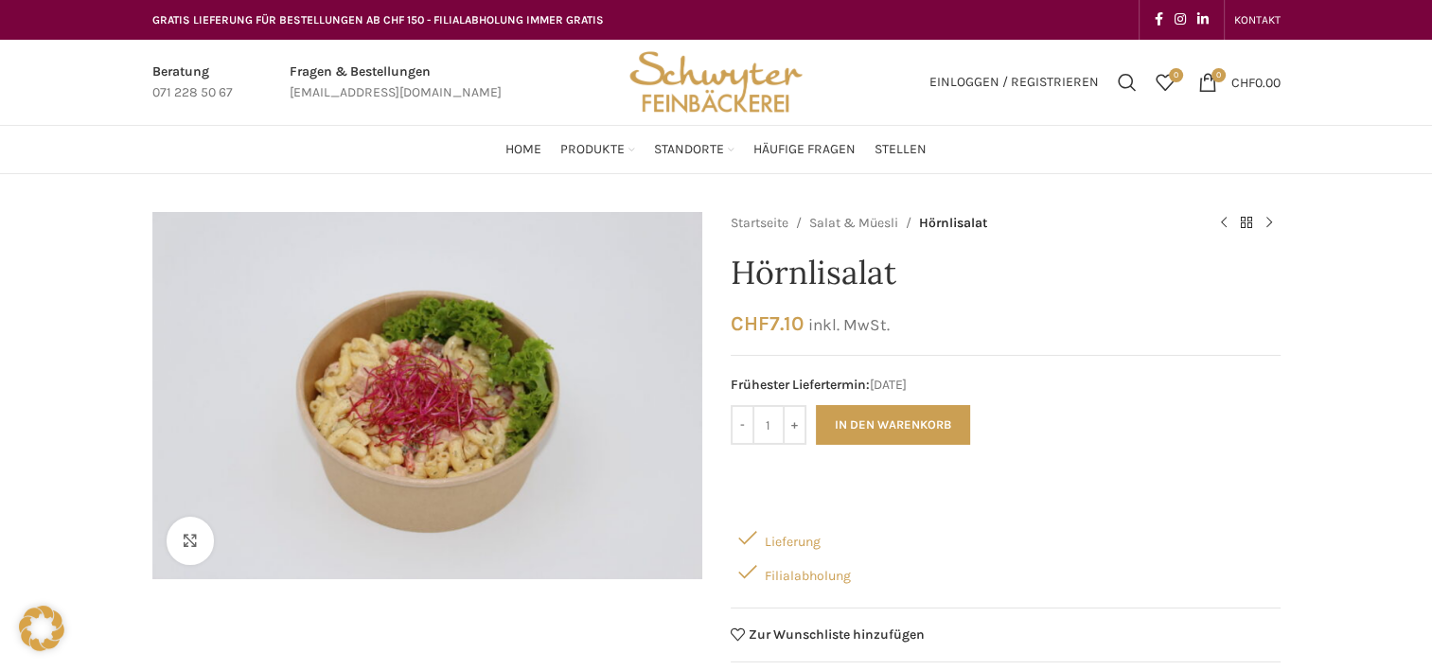
drag, startPoint x: 894, startPoint y: 274, endPoint x: 730, endPoint y: 270, distance: 164.7
click at [730, 270] on h1 "Hörnlisalat" at bounding box center [1005, 273] width 550 height 39
copy h1 "Hörnlisalat"
click at [1102, 296] on div "Startseite Salat & Müesli Hörnlisalat Verzascabrötli CHF 1.90 inkl. MwSt. Zurüc…" at bounding box center [1005, 462] width 550 height 500
click at [532, 156] on span "Home" at bounding box center [523, 150] width 36 height 18
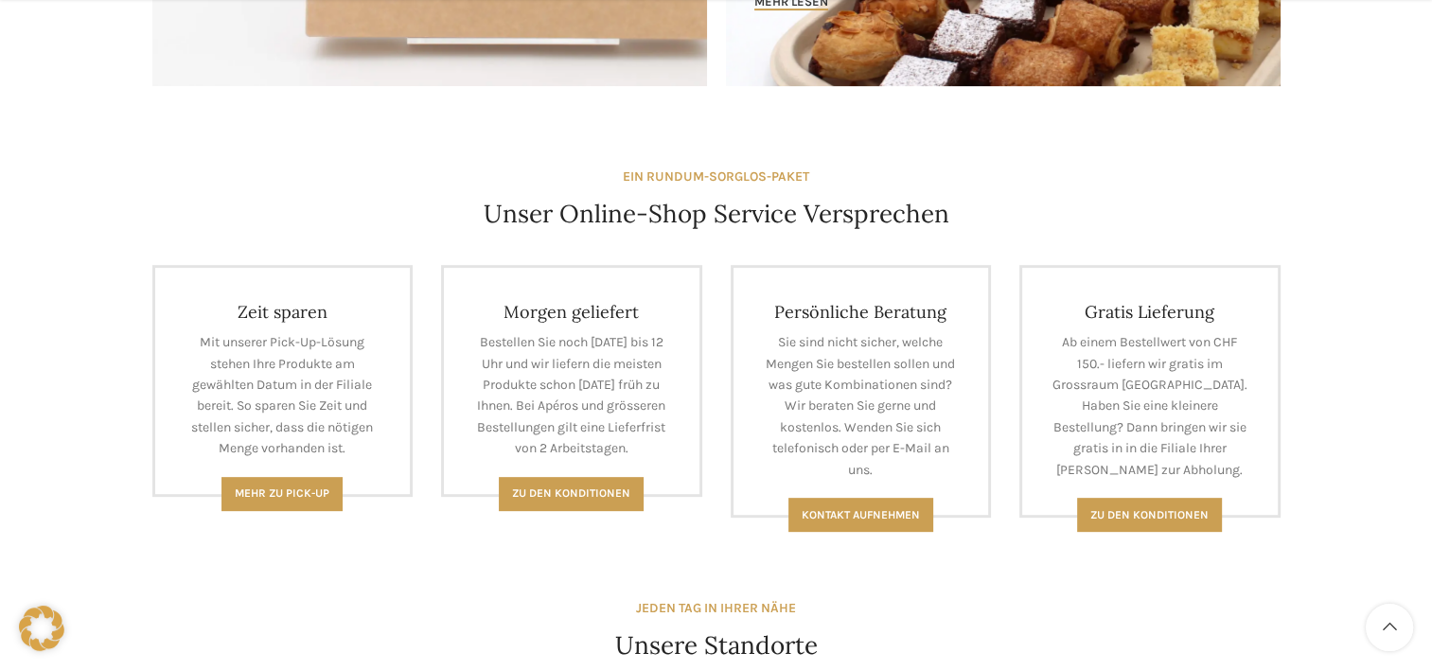
scroll to position [757, 0]
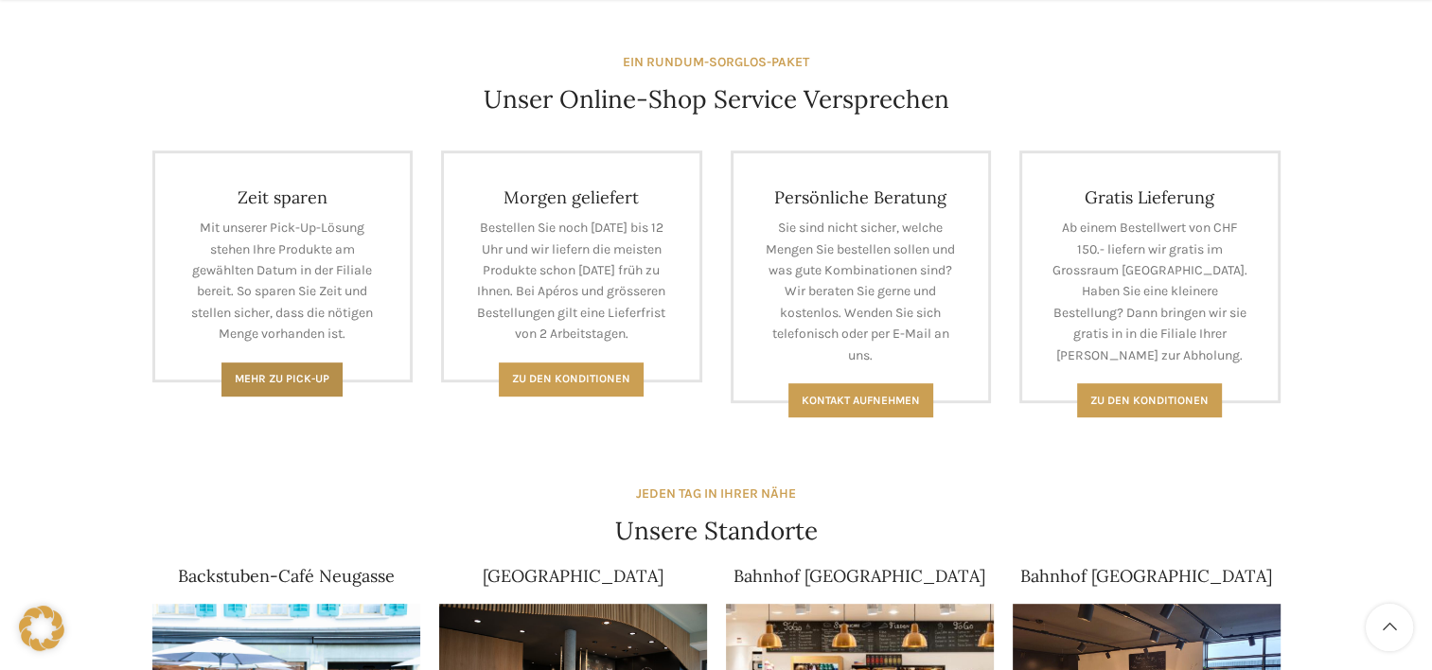
click at [307, 376] on span "Mehr zu Pick-Up" at bounding box center [282, 378] width 95 height 13
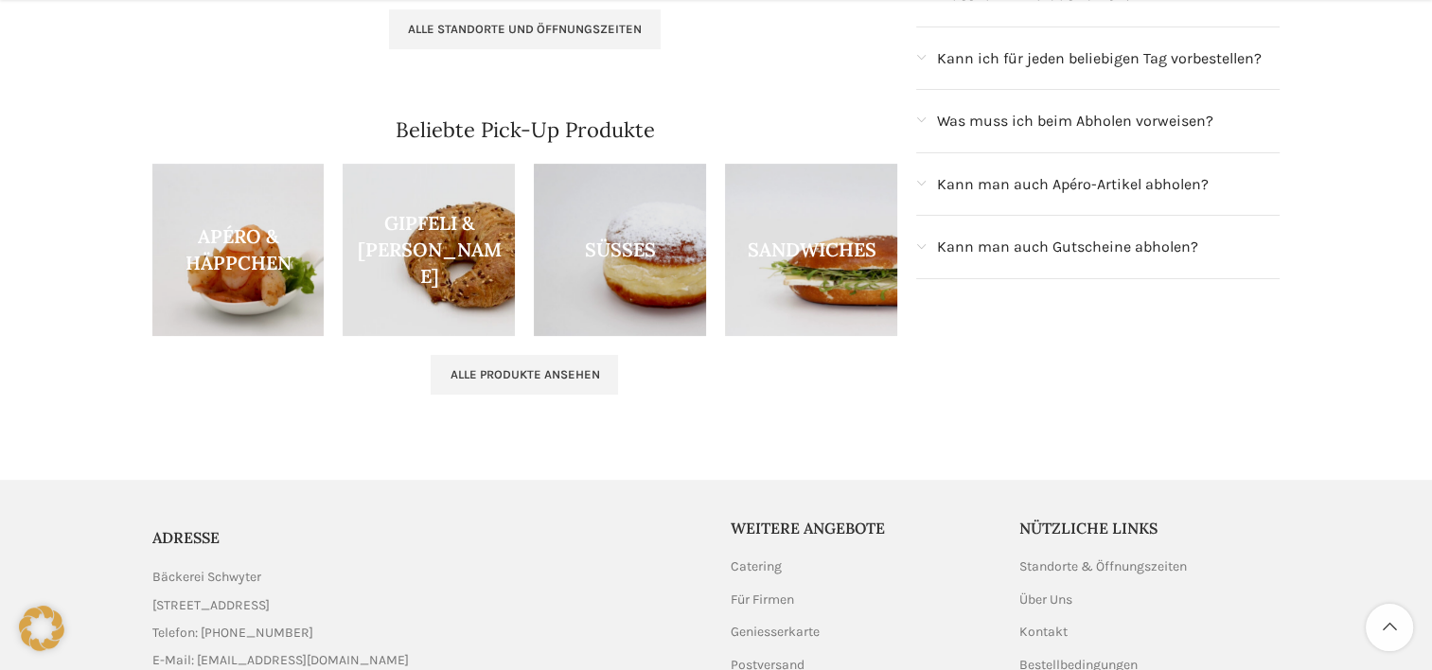
scroll to position [568, 0]
click at [1049, 178] on span "Kann man auch Apéro-Artikel abholen?" at bounding box center [1072, 183] width 272 height 25
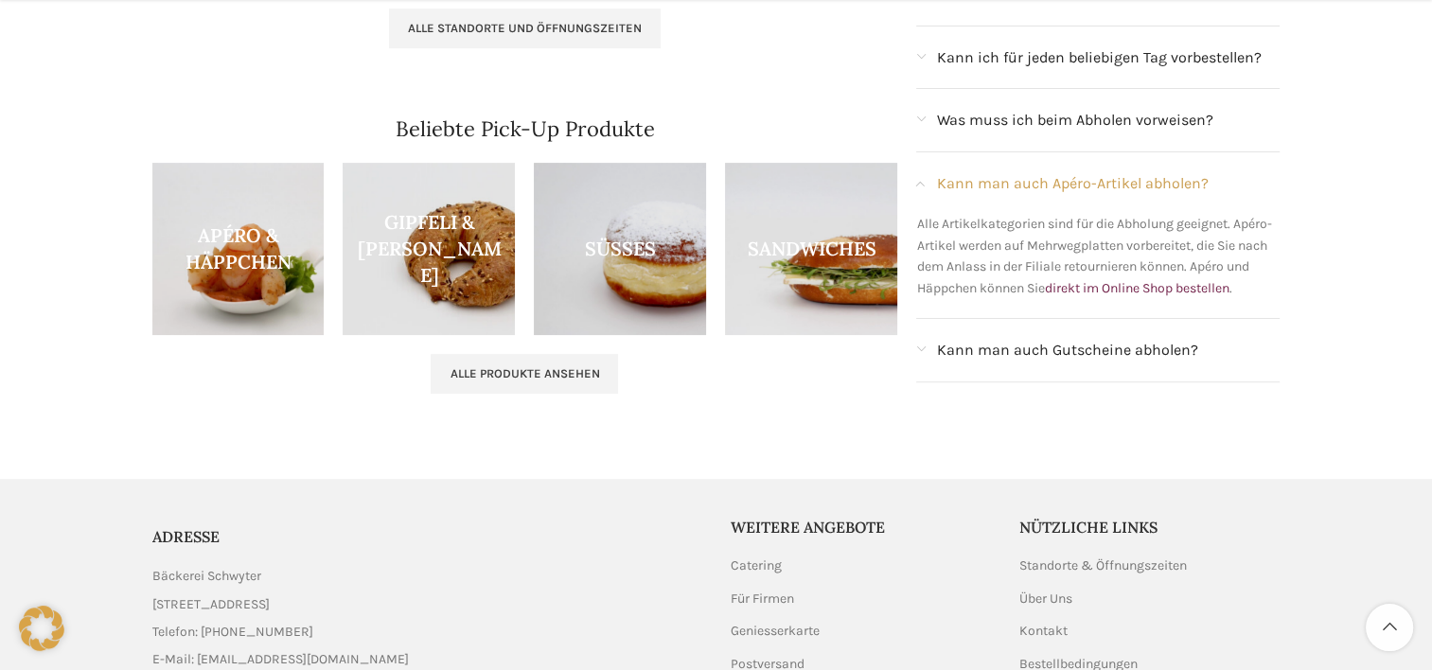
click at [1049, 178] on span "Kann man auch Apéro-Artikel abholen?" at bounding box center [1072, 183] width 272 height 25
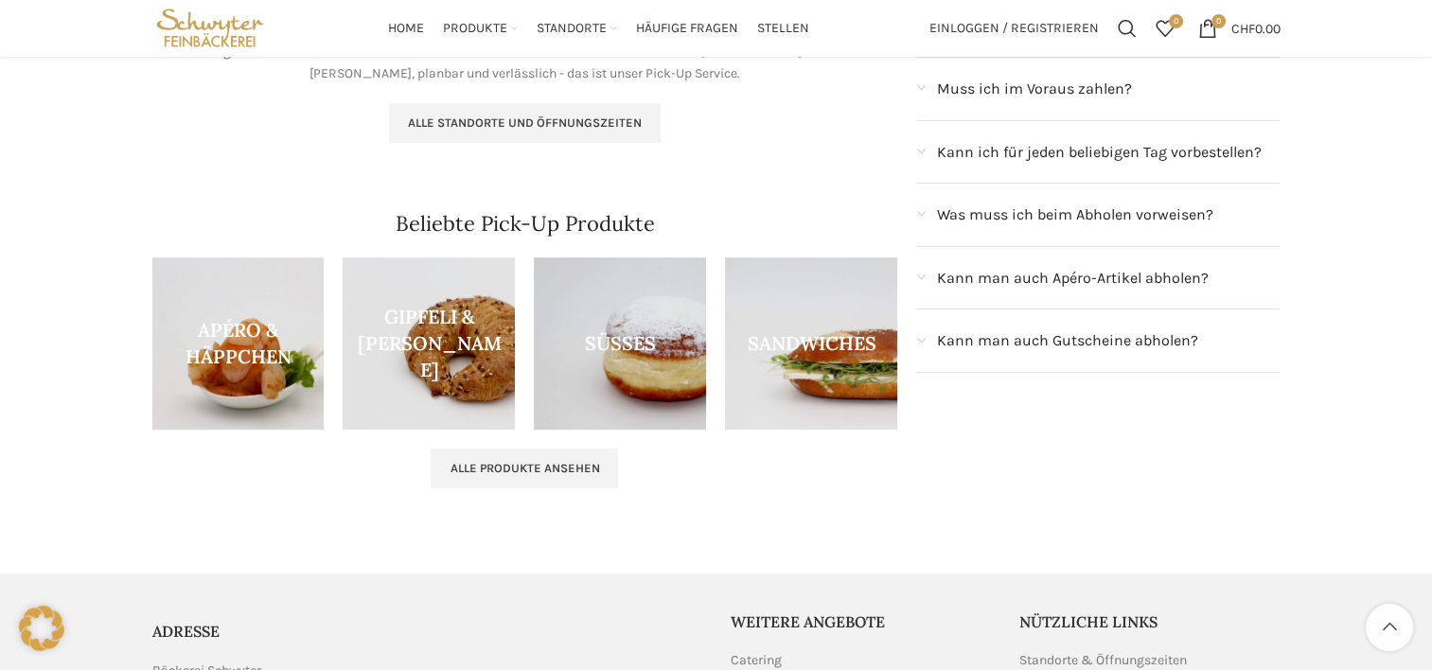
scroll to position [473, 0]
click at [1049, 143] on span "Kann ich für jeden beliebigen Tag vorbestellen?" at bounding box center [1098, 152] width 325 height 25
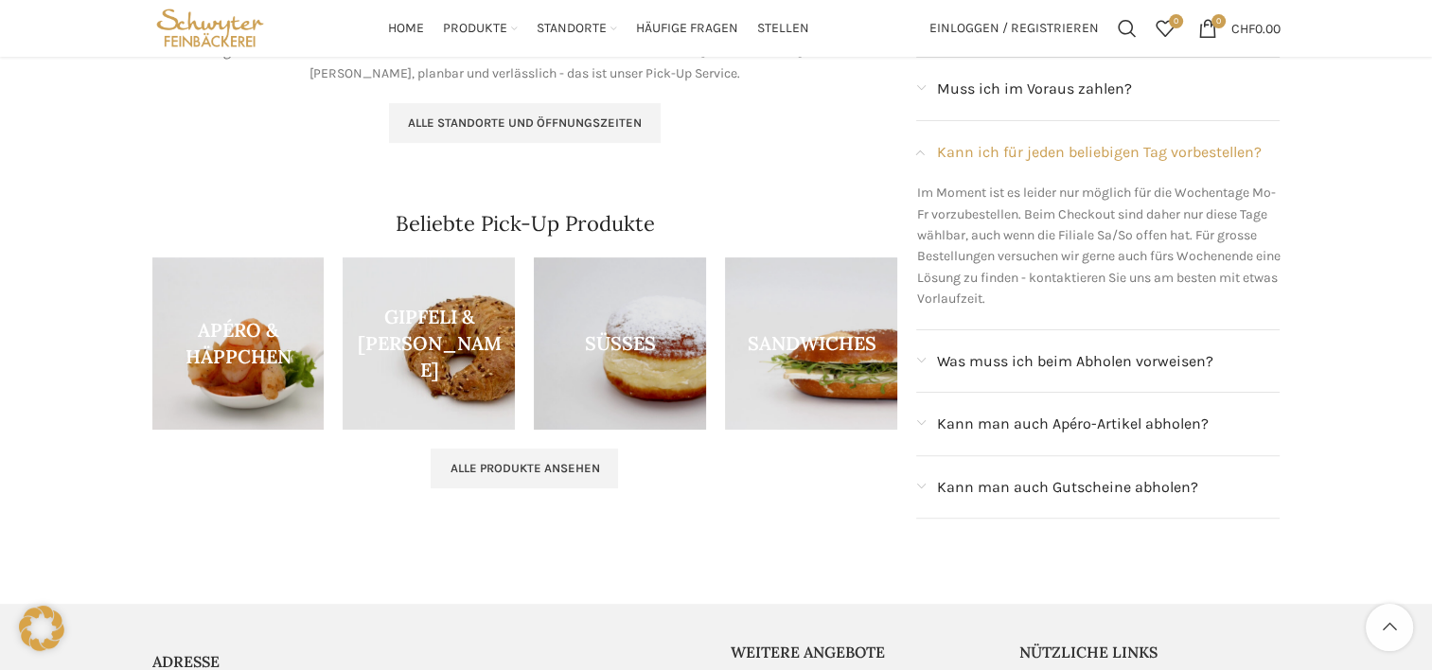
click at [1049, 143] on span "Kann ich für jeden beliebigen Tag vorbestellen?" at bounding box center [1098, 152] width 325 height 25
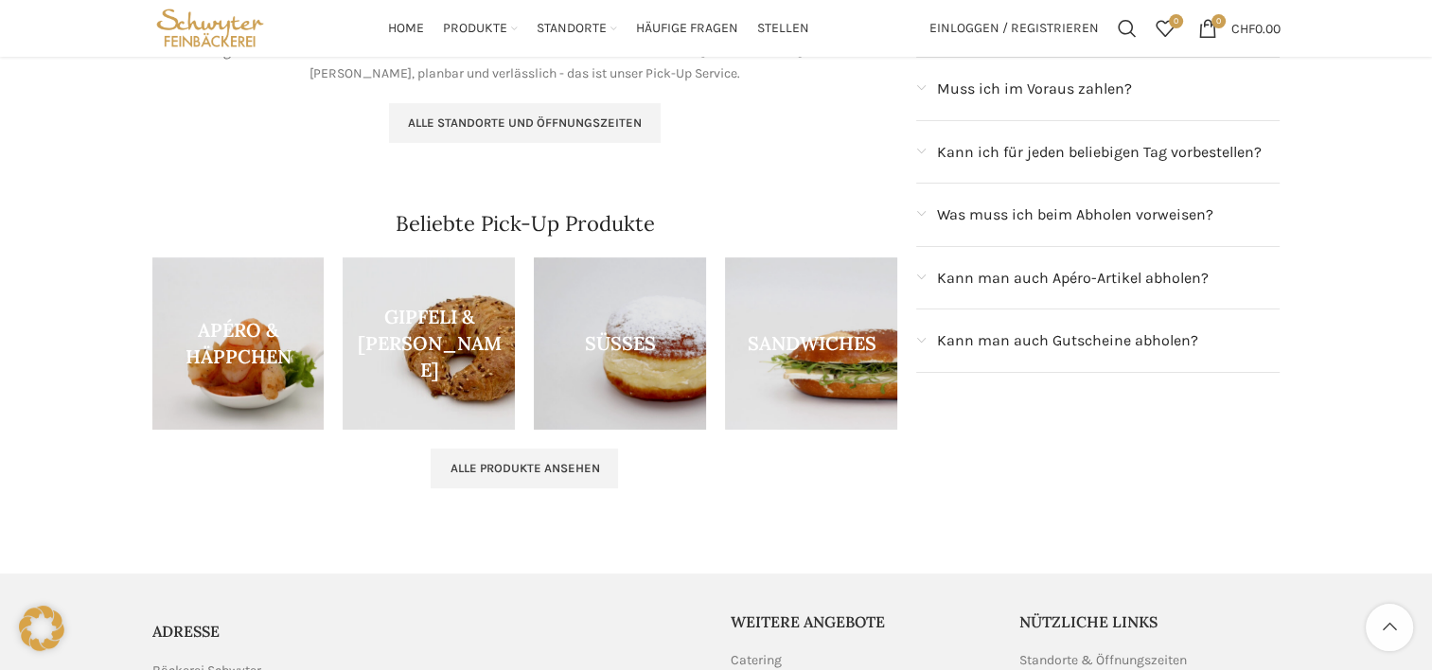
scroll to position [378, 0]
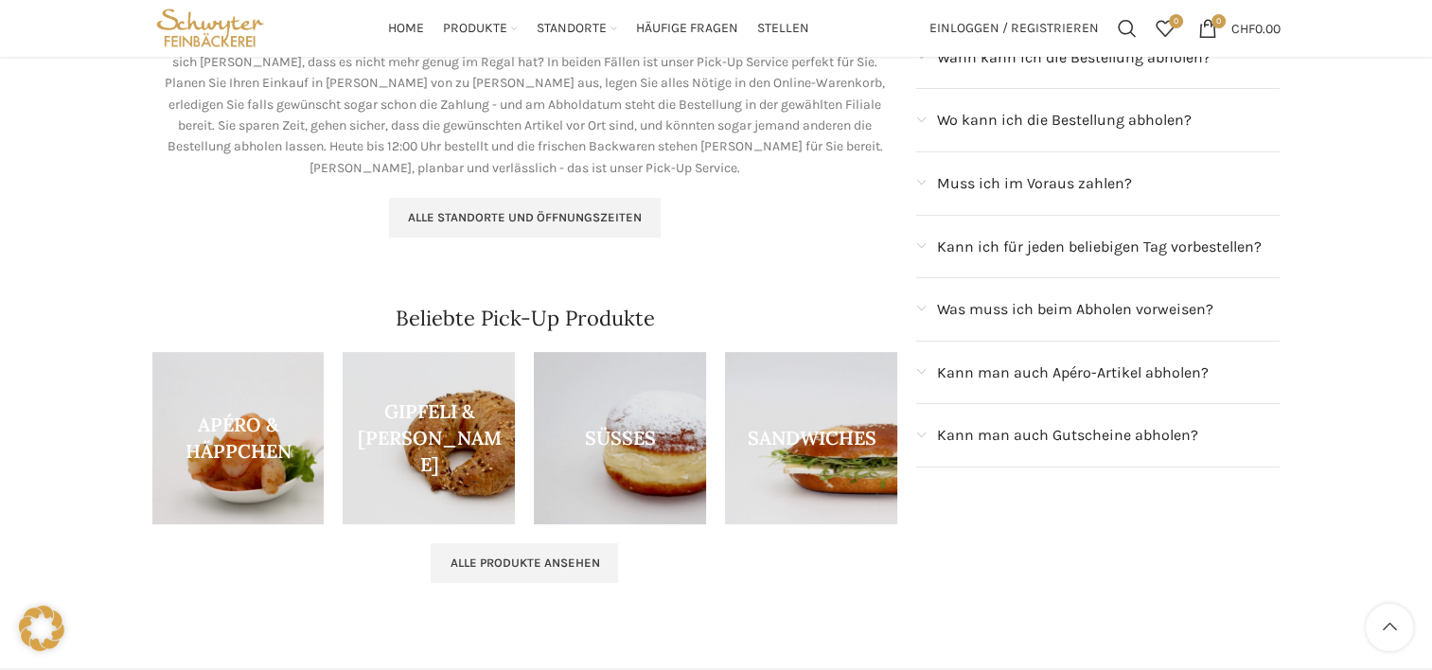
click at [1038, 185] on span "Muss ich im Voraus zahlen?" at bounding box center [1033, 183] width 195 height 25
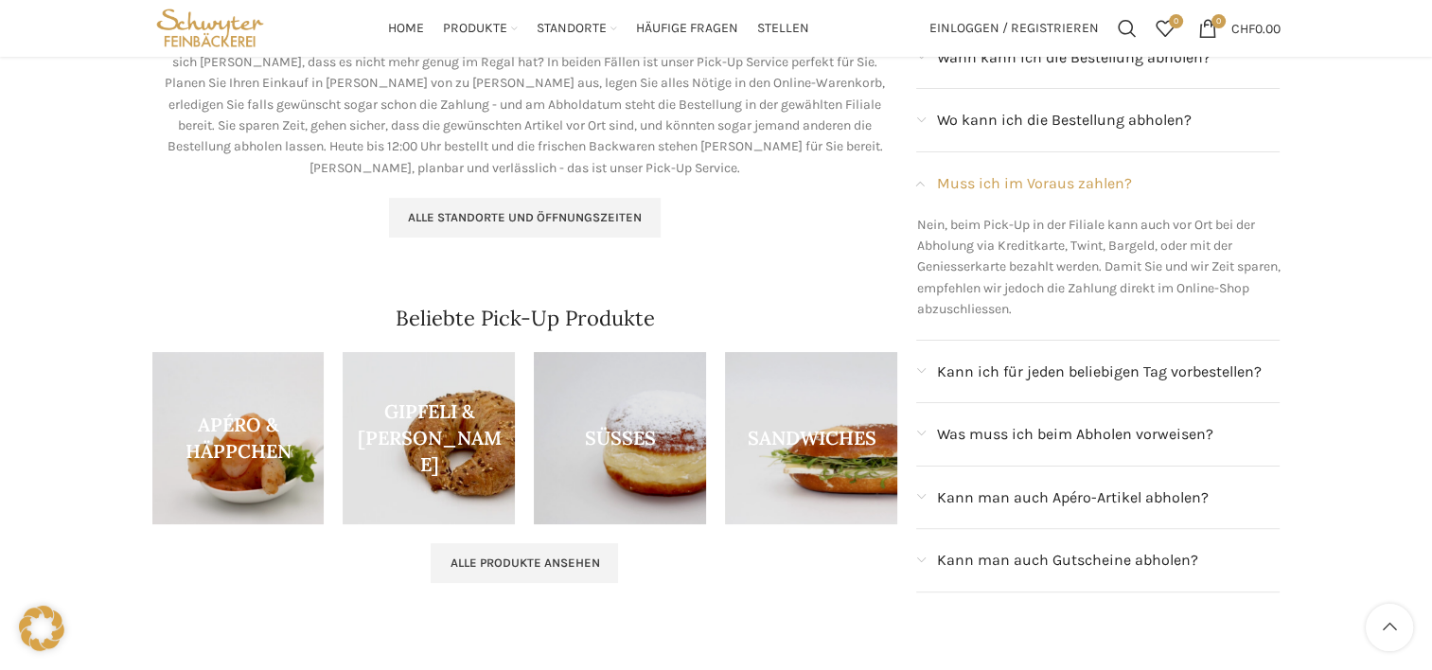
click at [1038, 185] on span "Muss ich im Voraus zahlen?" at bounding box center [1033, 183] width 195 height 25
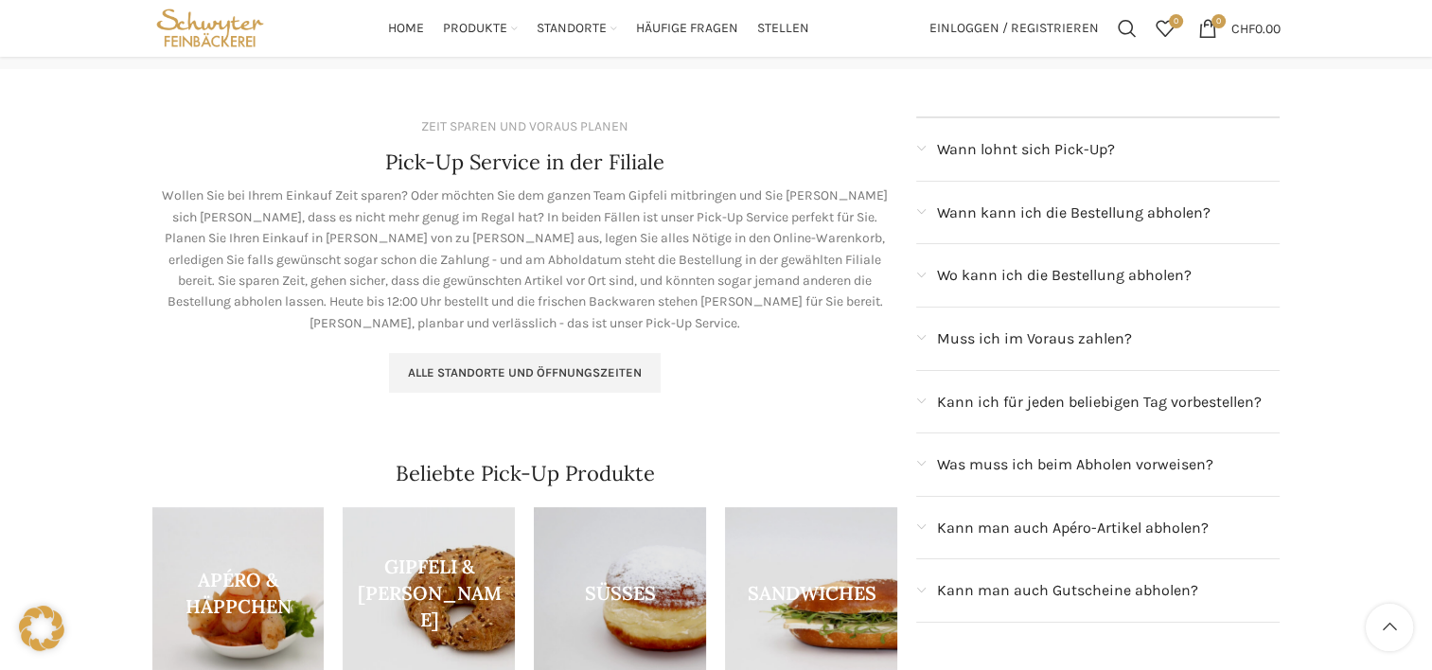
scroll to position [189, 0]
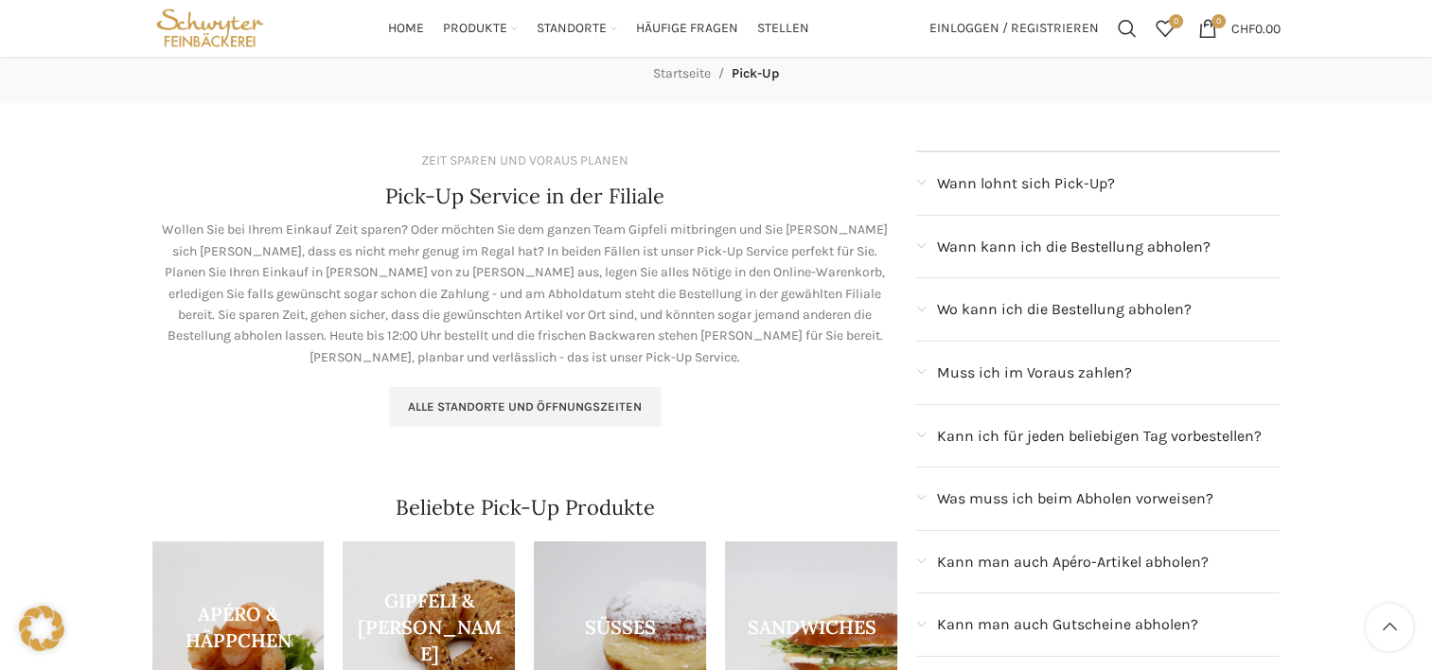
click at [1018, 254] on span "Wann kann ich die Bestellung abholen?" at bounding box center [1072, 247] width 273 height 25
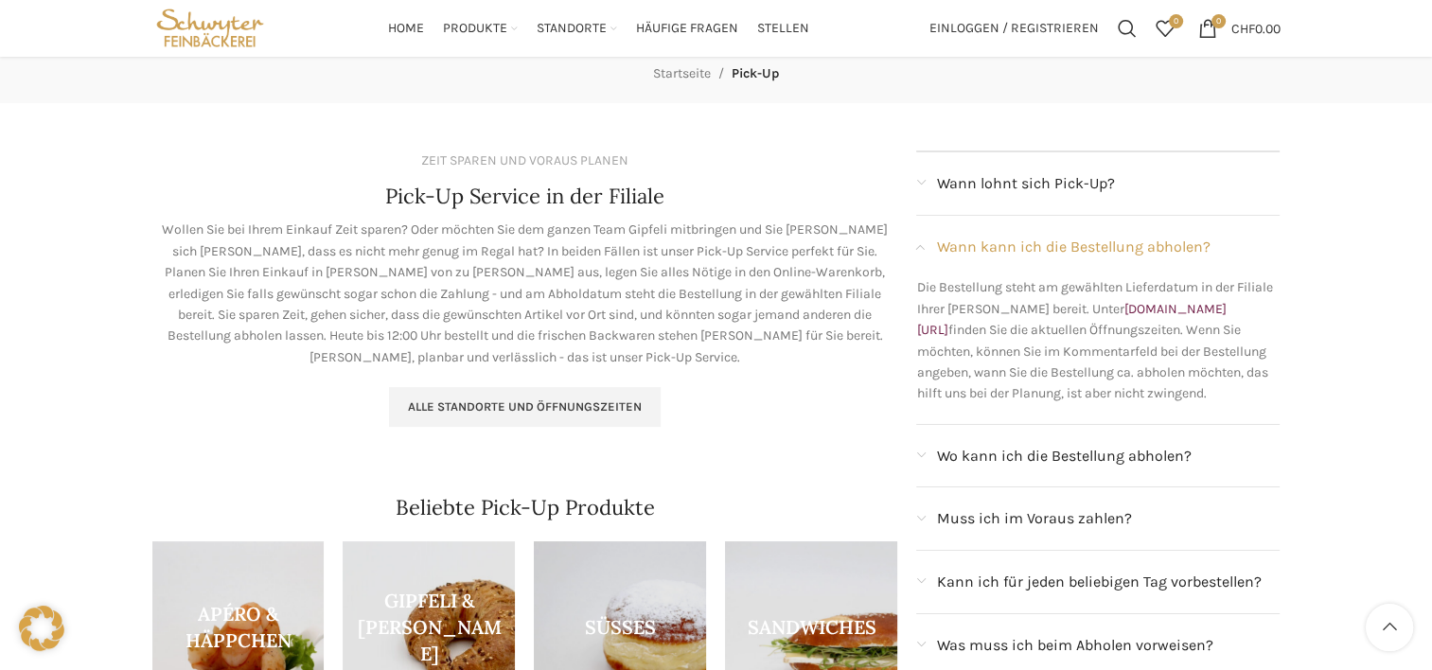
click at [1018, 254] on span "Wann kann ich die Bestellung abholen?" at bounding box center [1072, 247] width 273 height 25
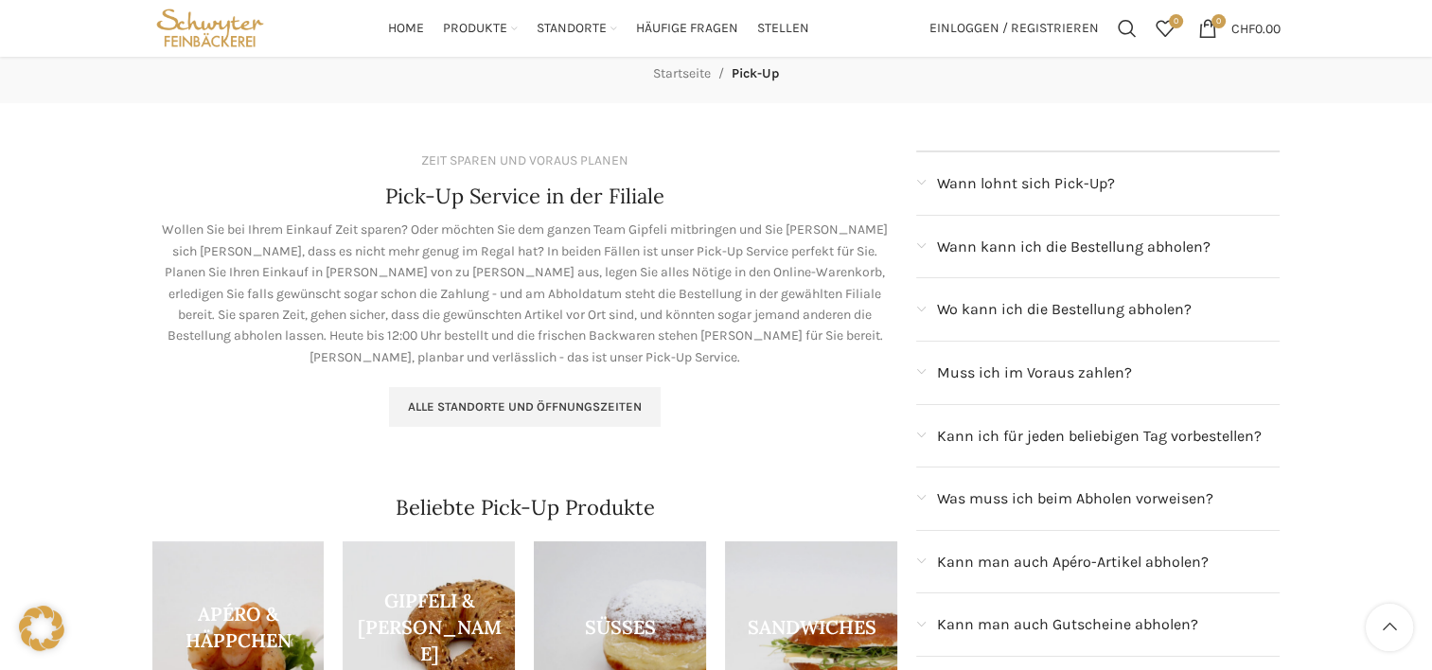
click at [1021, 194] on span "Wann lohnt sich Pick-Up?" at bounding box center [1025, 183] width 178 height 25
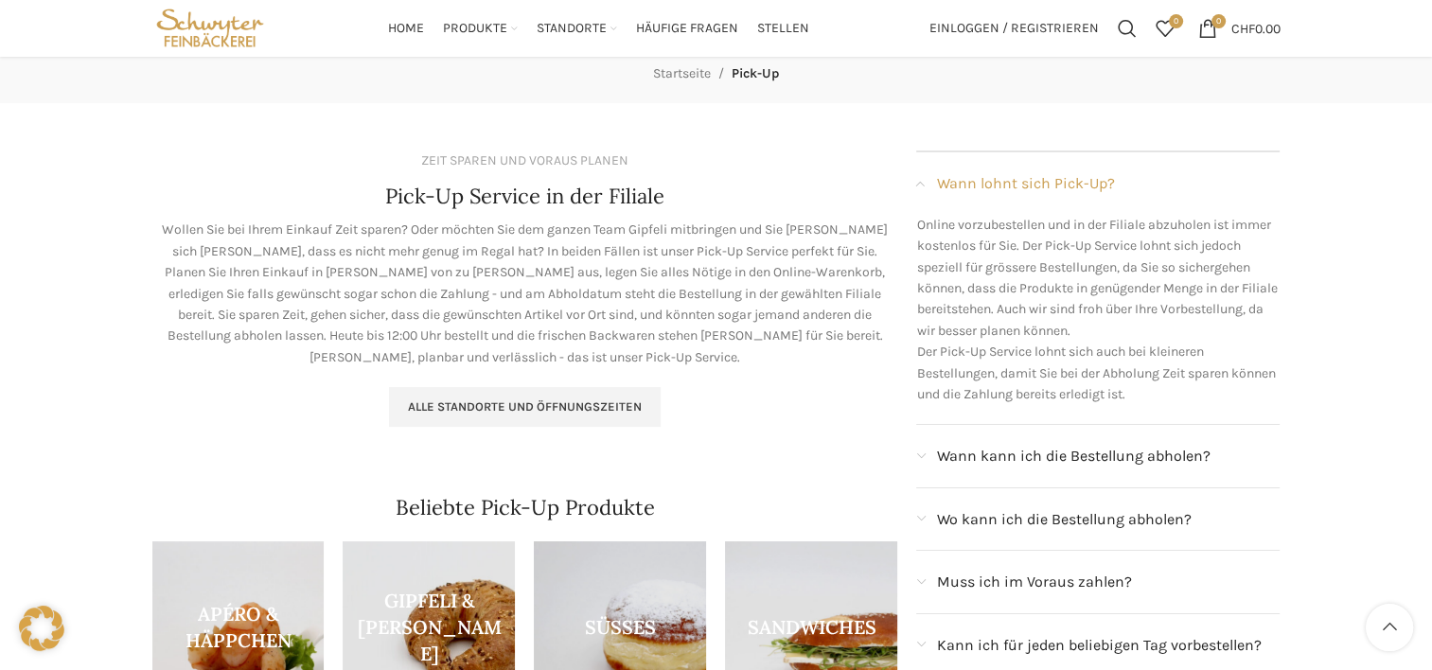
click at [1021, 194] on span "Wann lohnt sich Pick-Up?" at bounding box center [1025, 183] width 178 height 25
